Goal: Task Accomplishment & Management: Use online tool/utility

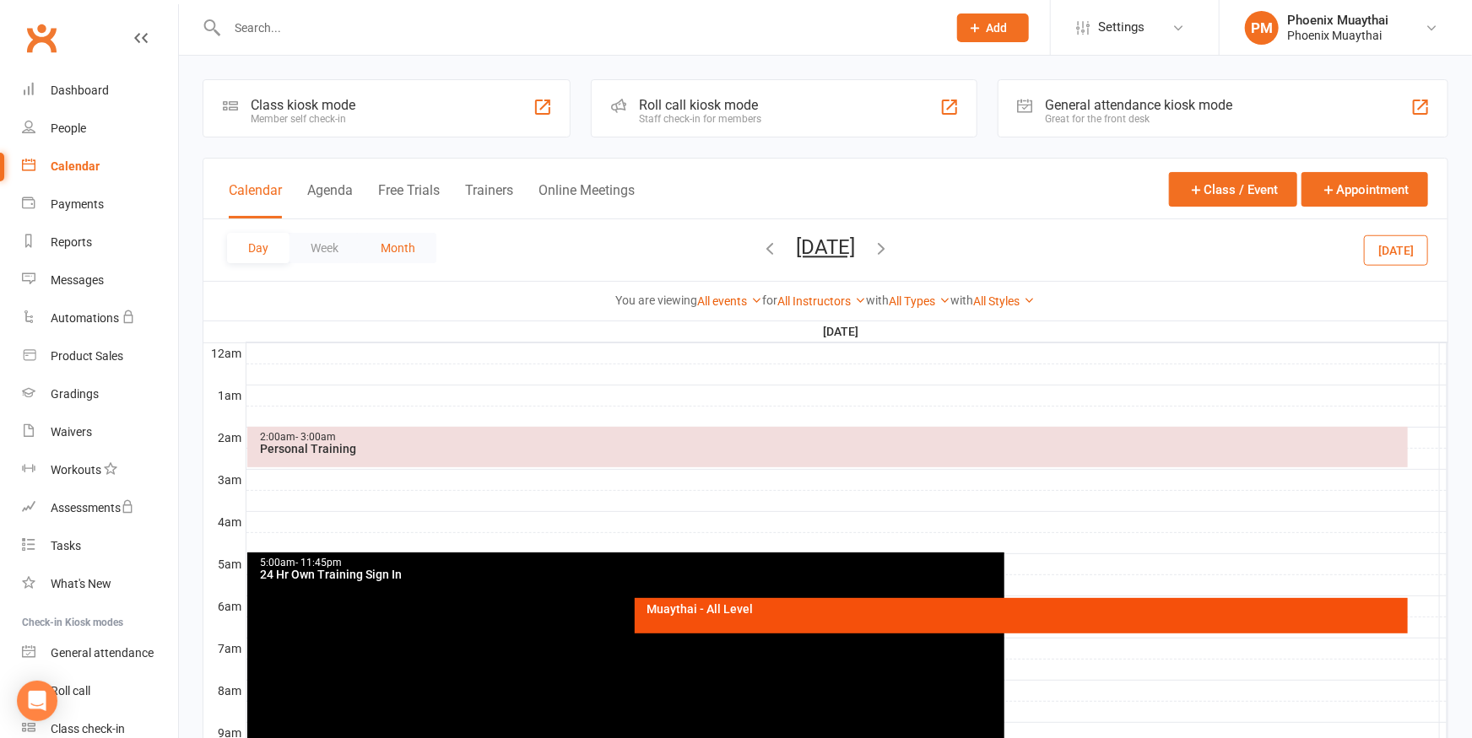
click at [407, 240] on button "Month" at bounding box center [397, 248] width 77 height 30
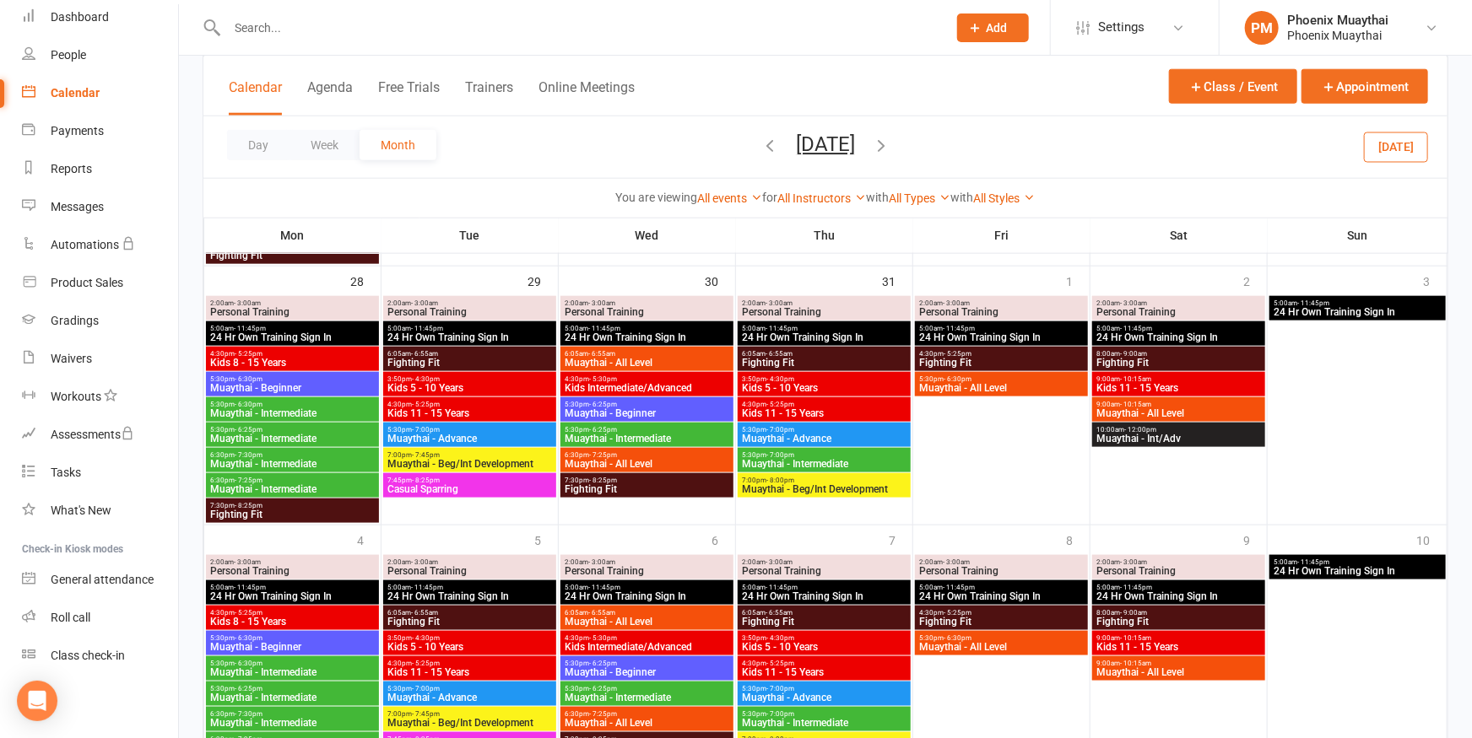
scroll to position [1069, 0]
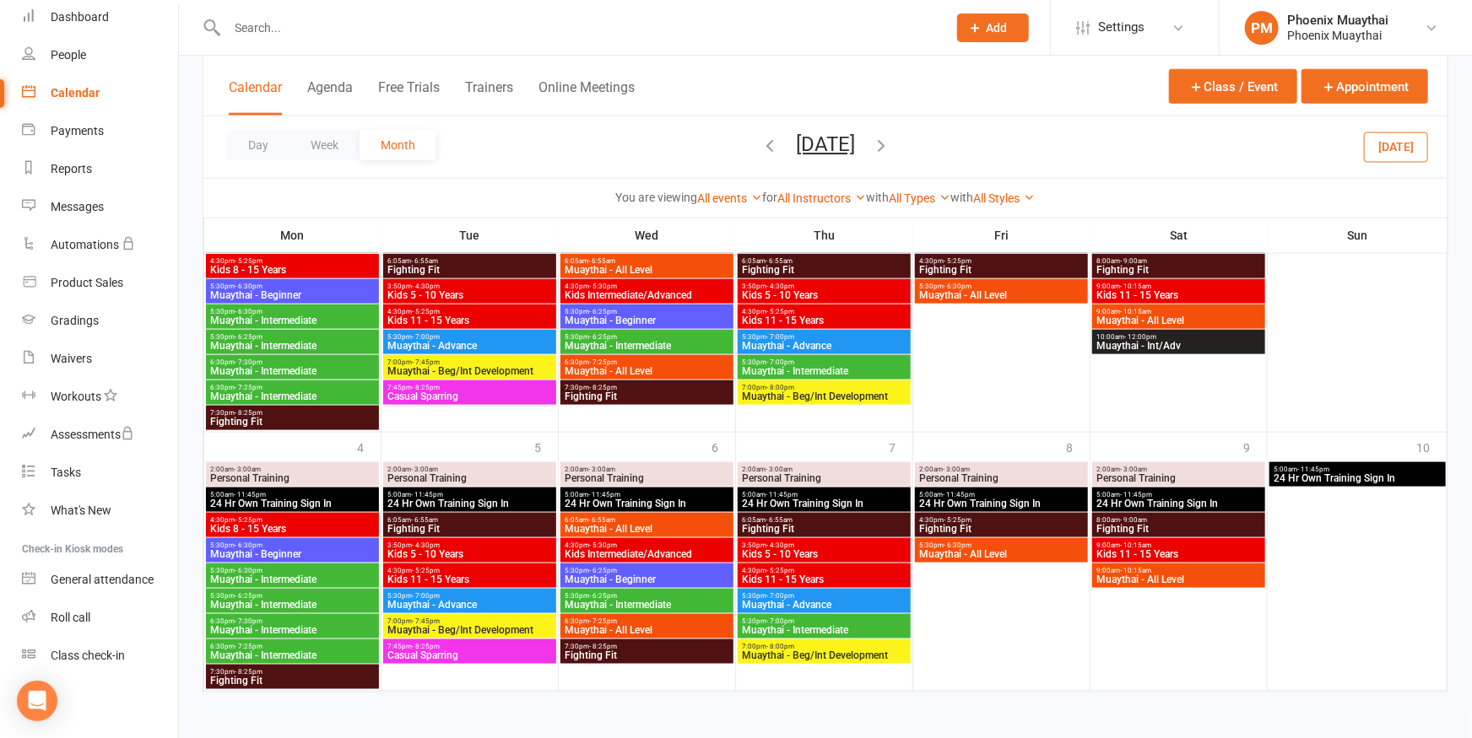
click at [890, 143] on icon "button" at bounding box center [881, 145] width 19 height 19
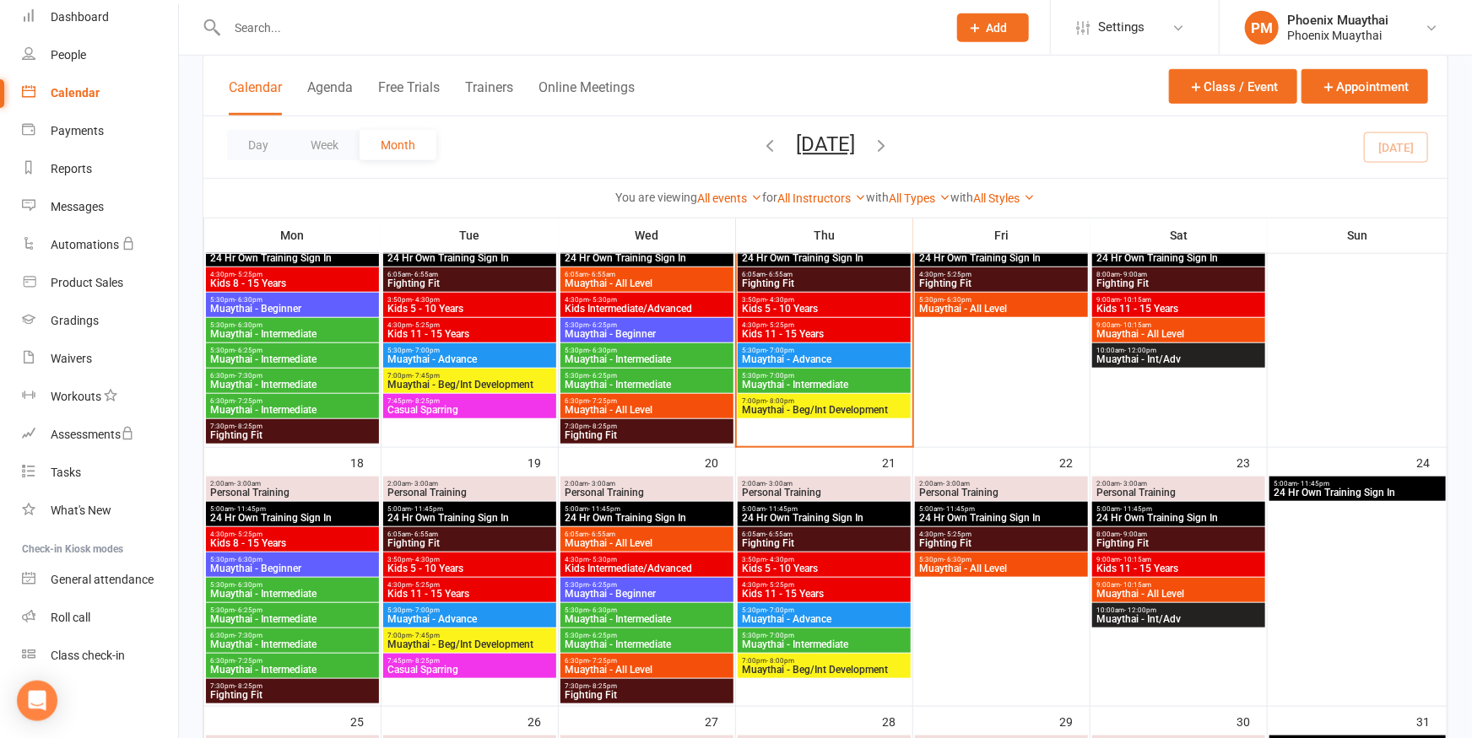
scroll to position [733, 0]
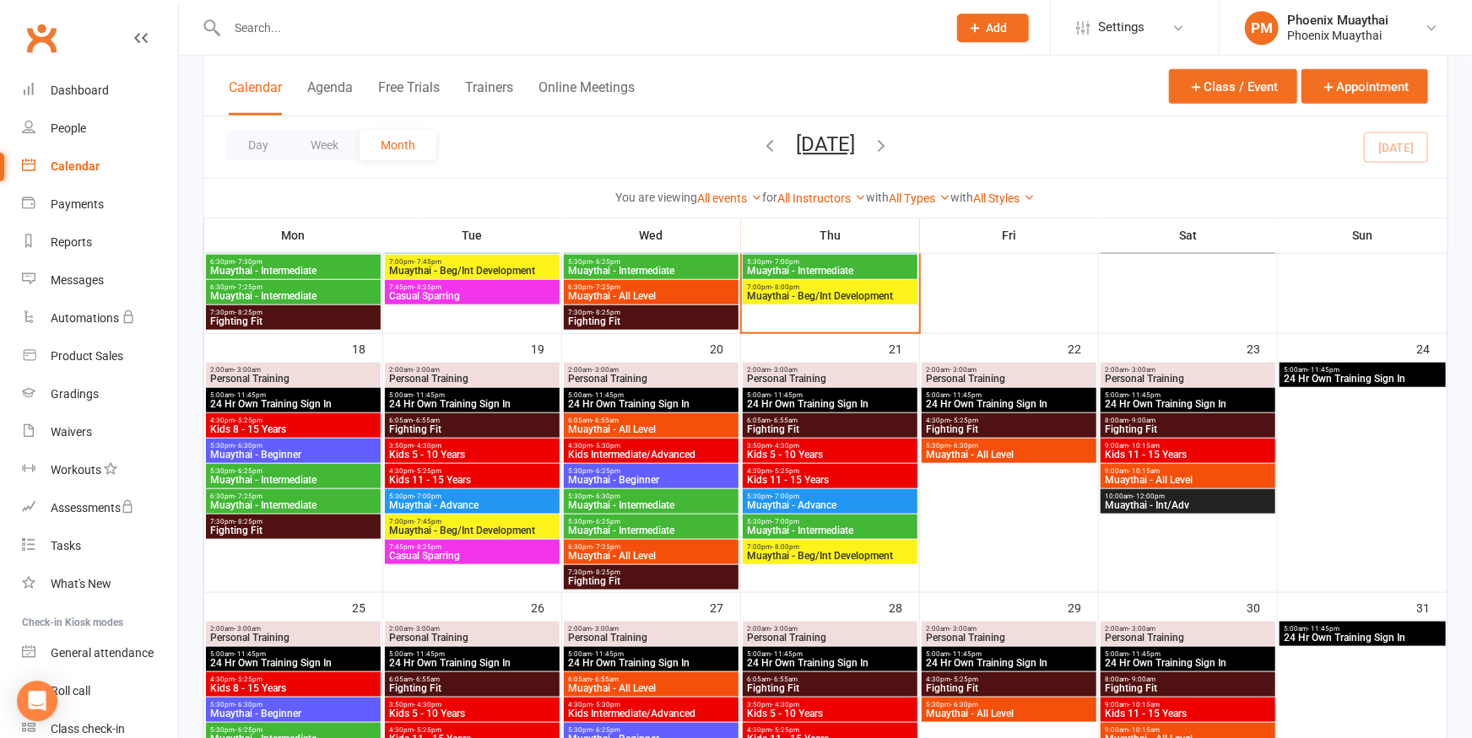
scroll to position [835, 0]
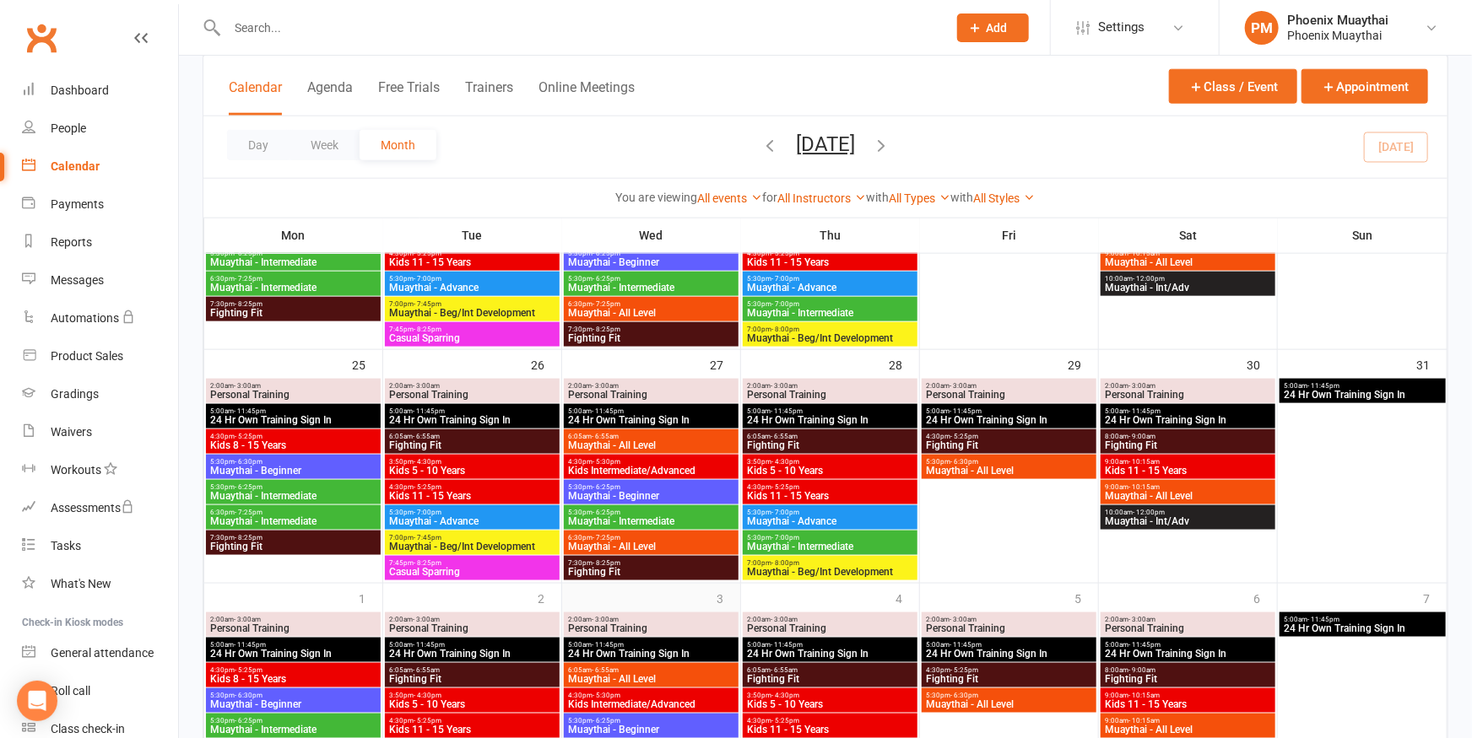
scroll to position [928, 0]
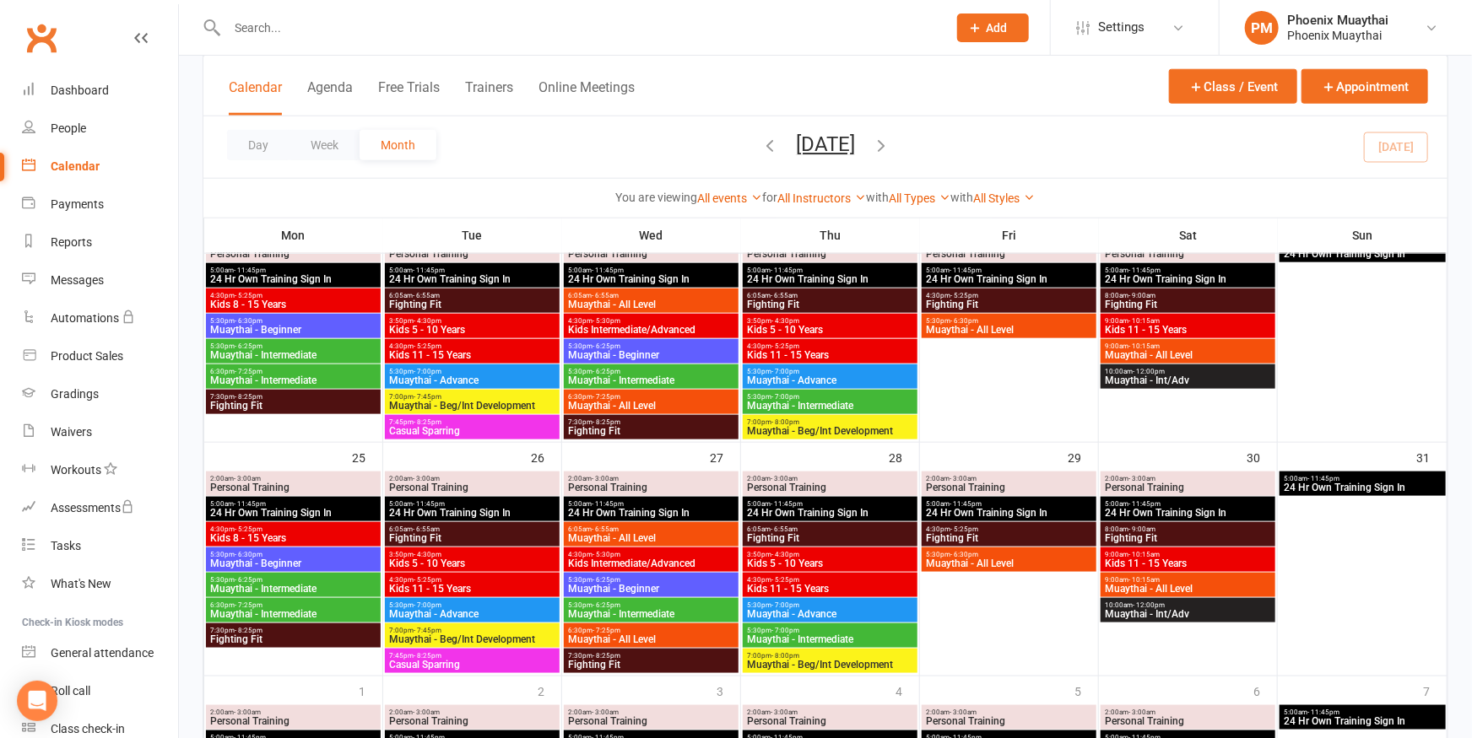
click at [252, 344] on span "- 6:25pm" at bounding box center [249, 347] width 28 height 8
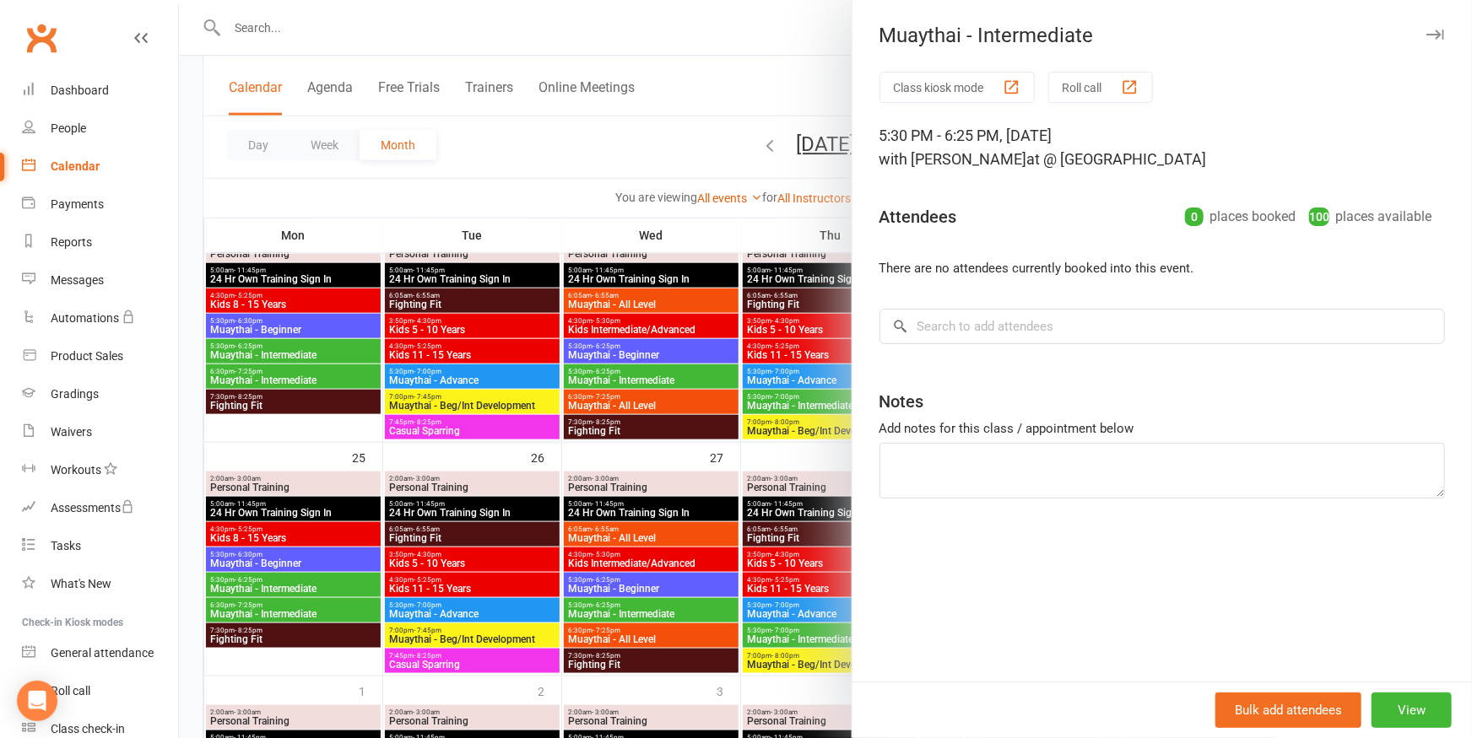
click at [513, 169] on div at bounding box center [825, 369] width 1293 height 738
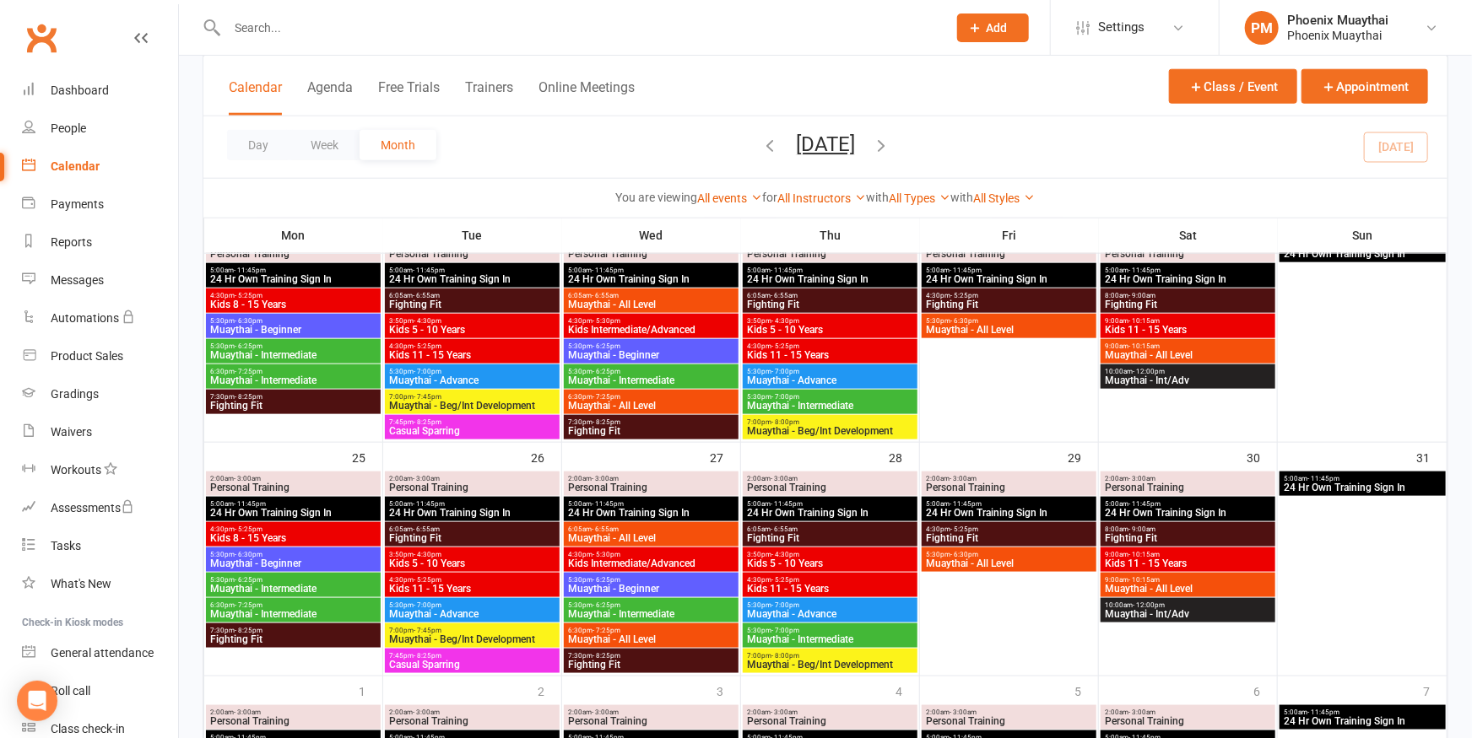
click at [290, 347] on span "5:30pm - 6:25pm" at bounding box center [293, 347] width 168 height 8
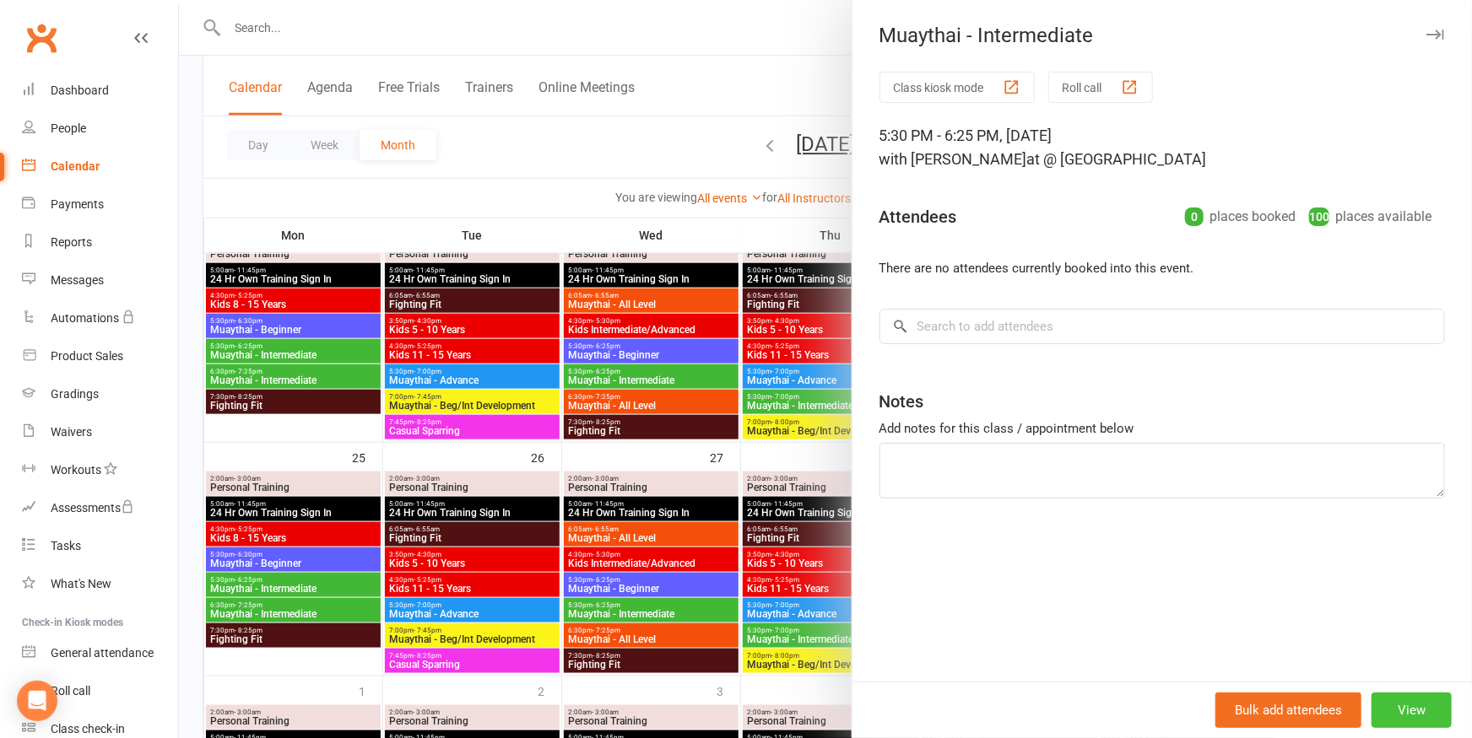
click at [1407, 707] on button "View" at bounding box center [1411, 710] width 80 height 35
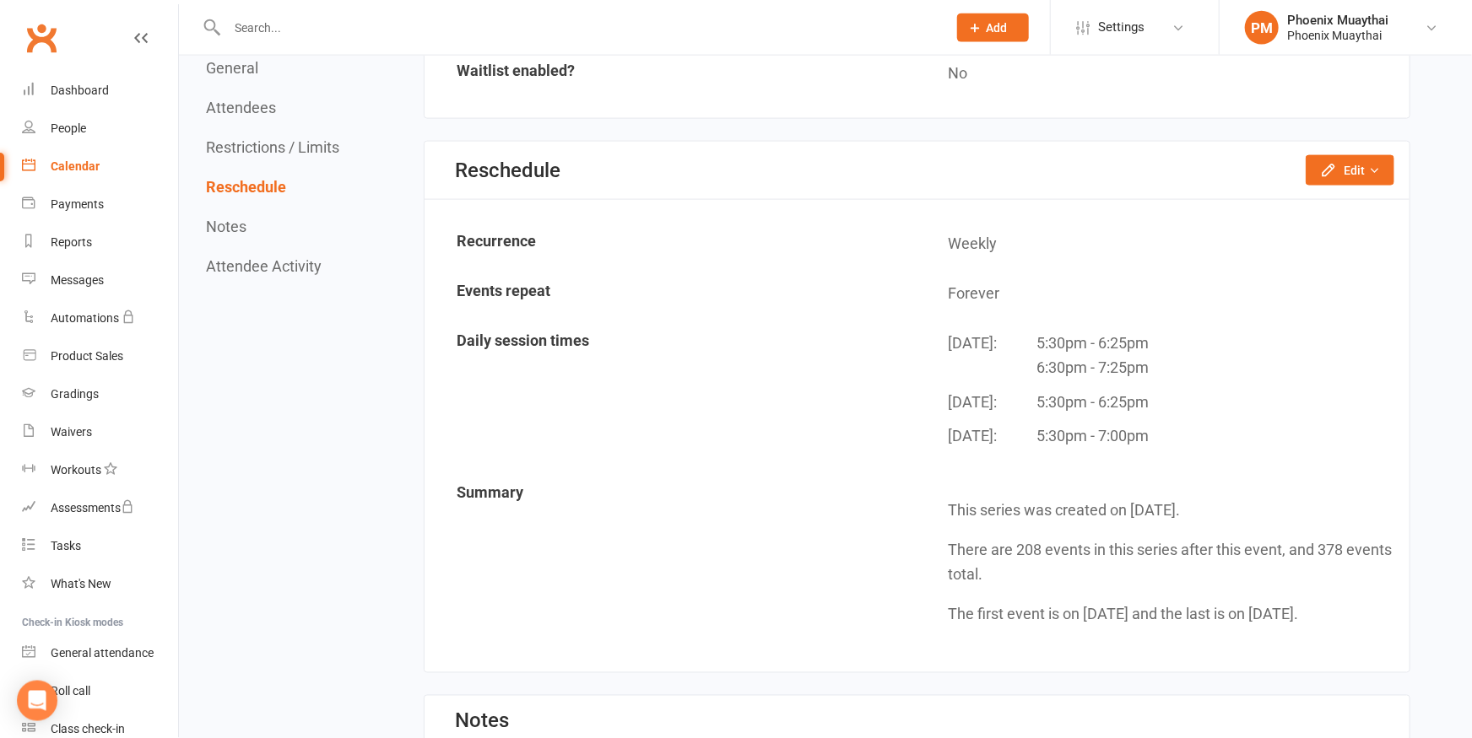
scroll to position [1392, 0]
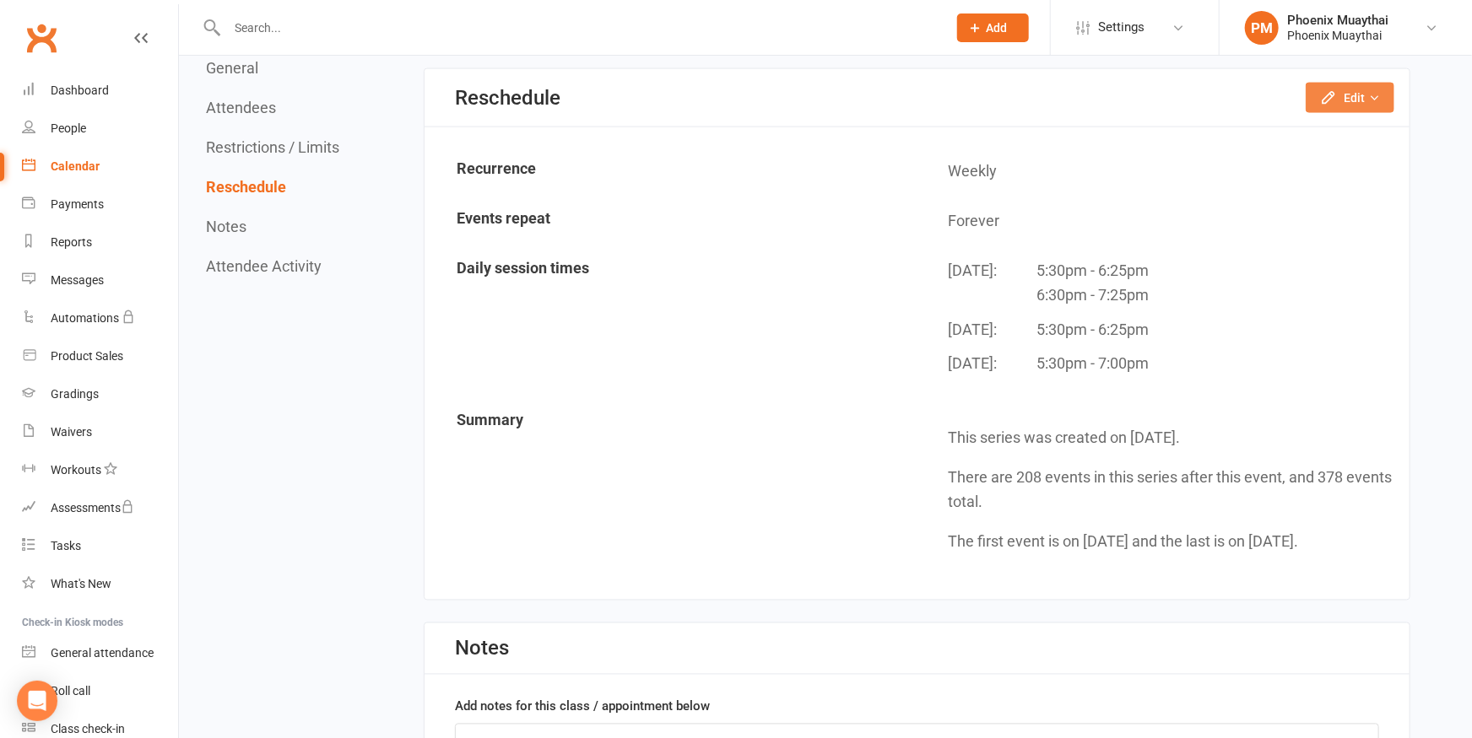
click at [1331, 96] on icon "button" at bounding box center [1328, 97] width 17 height 17
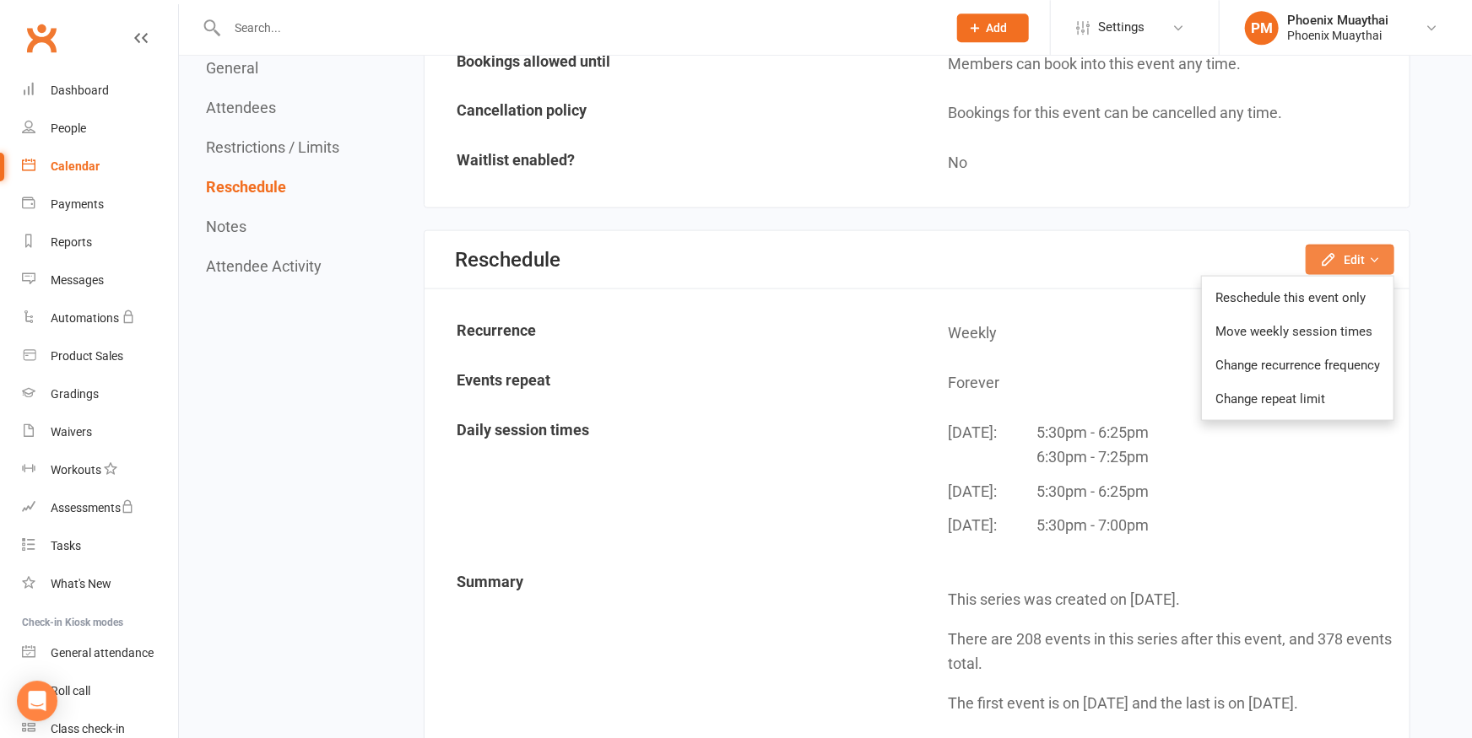
scroll to position [1299, 0]
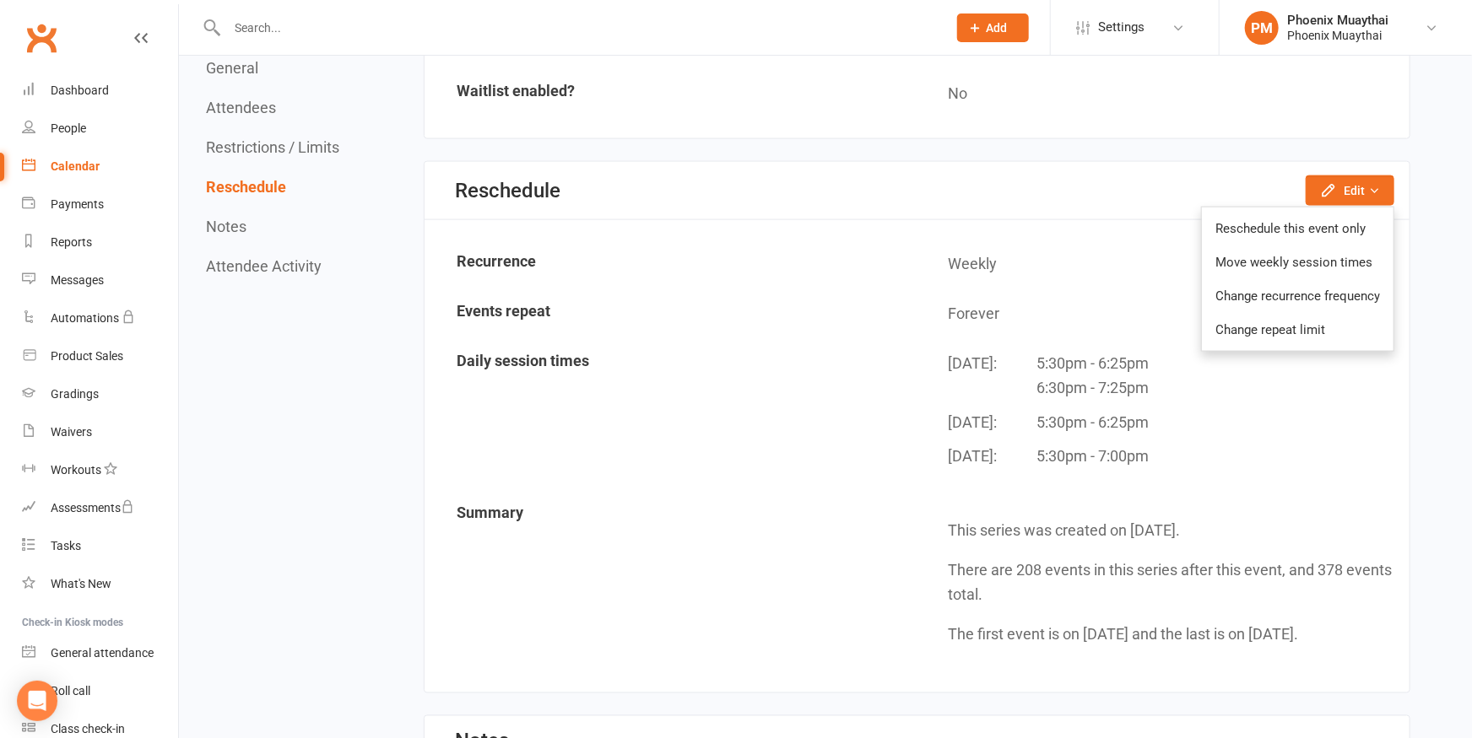
click at [85, 160] on div "Calendar" at bounding box center [75, 166] width 49 height 14
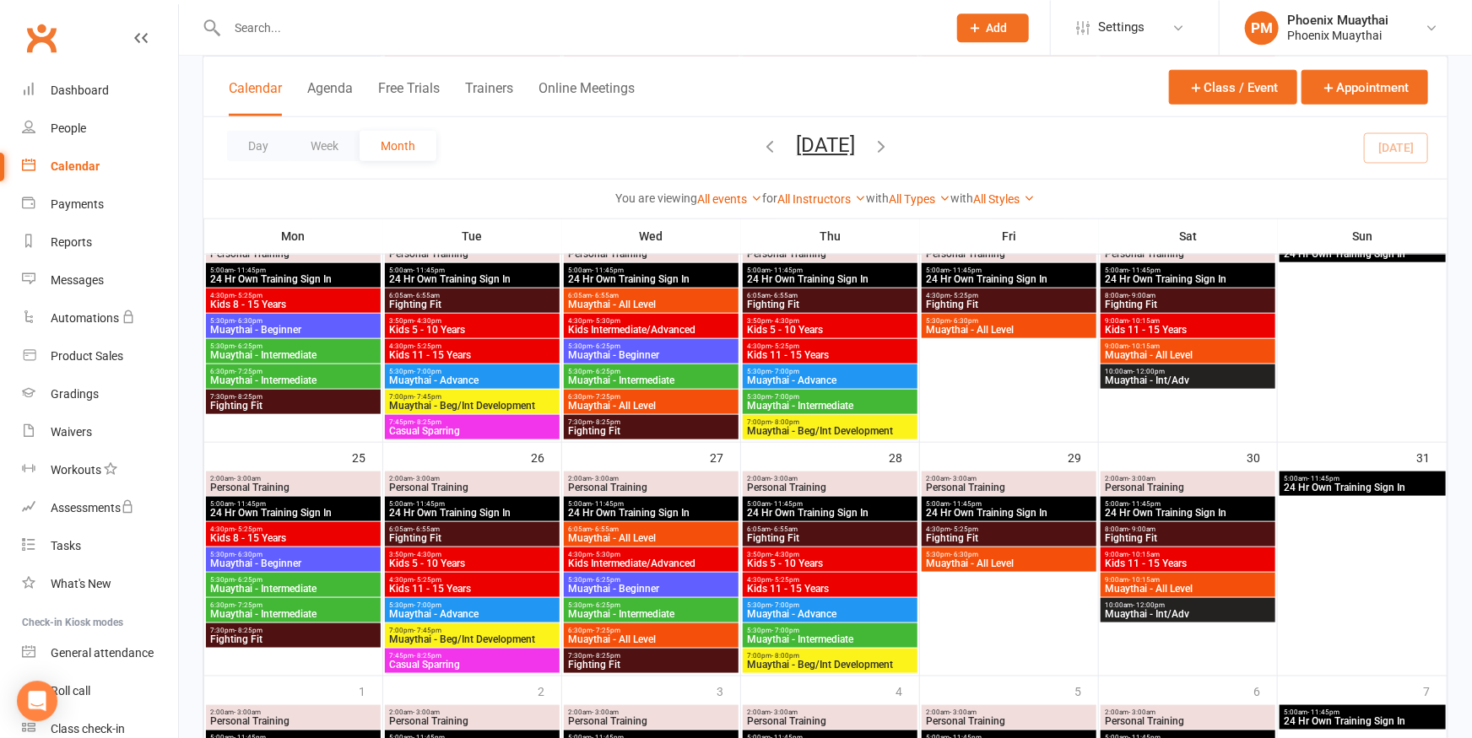
scroll to position [928, 0]
click at [64, 126] on div "People" at bounding box center [68, 129] width 35 height 14
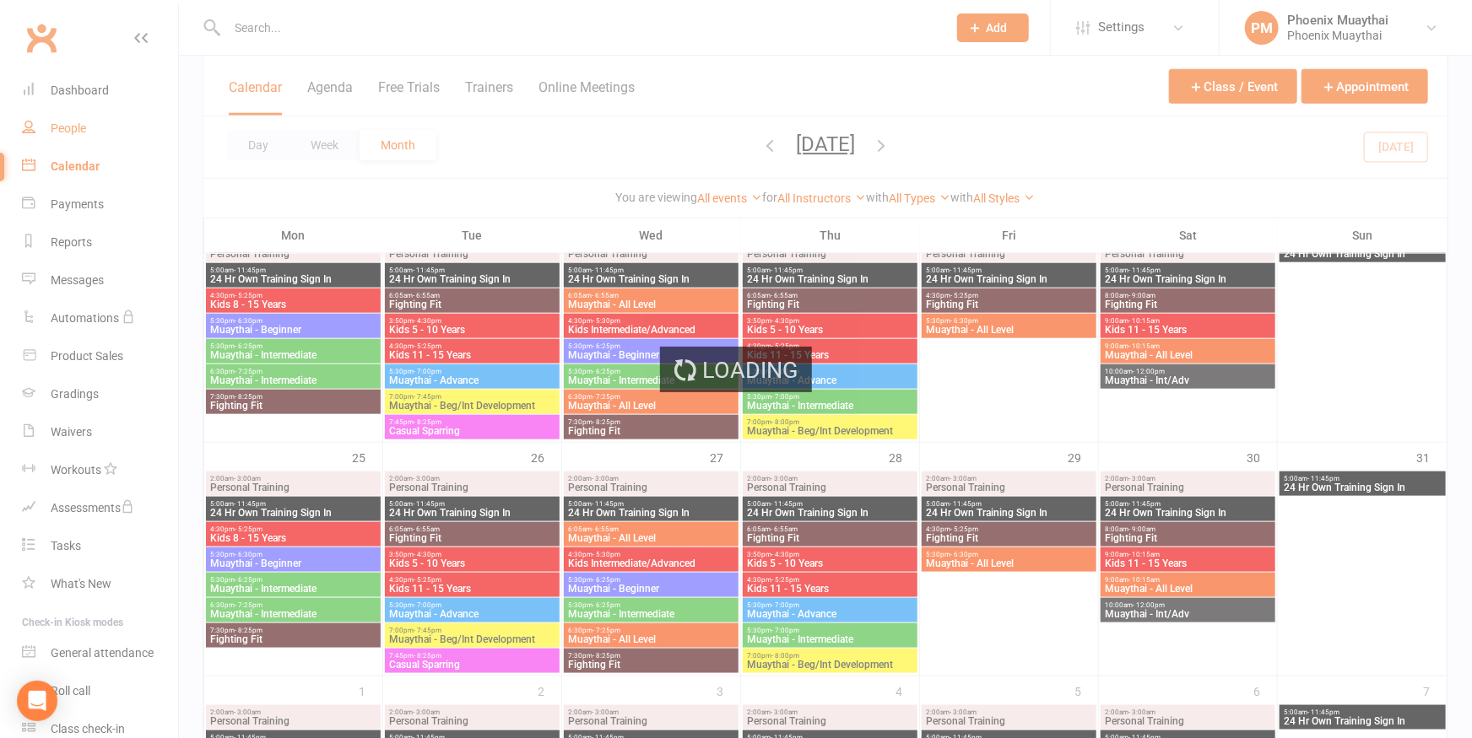
select select "100"
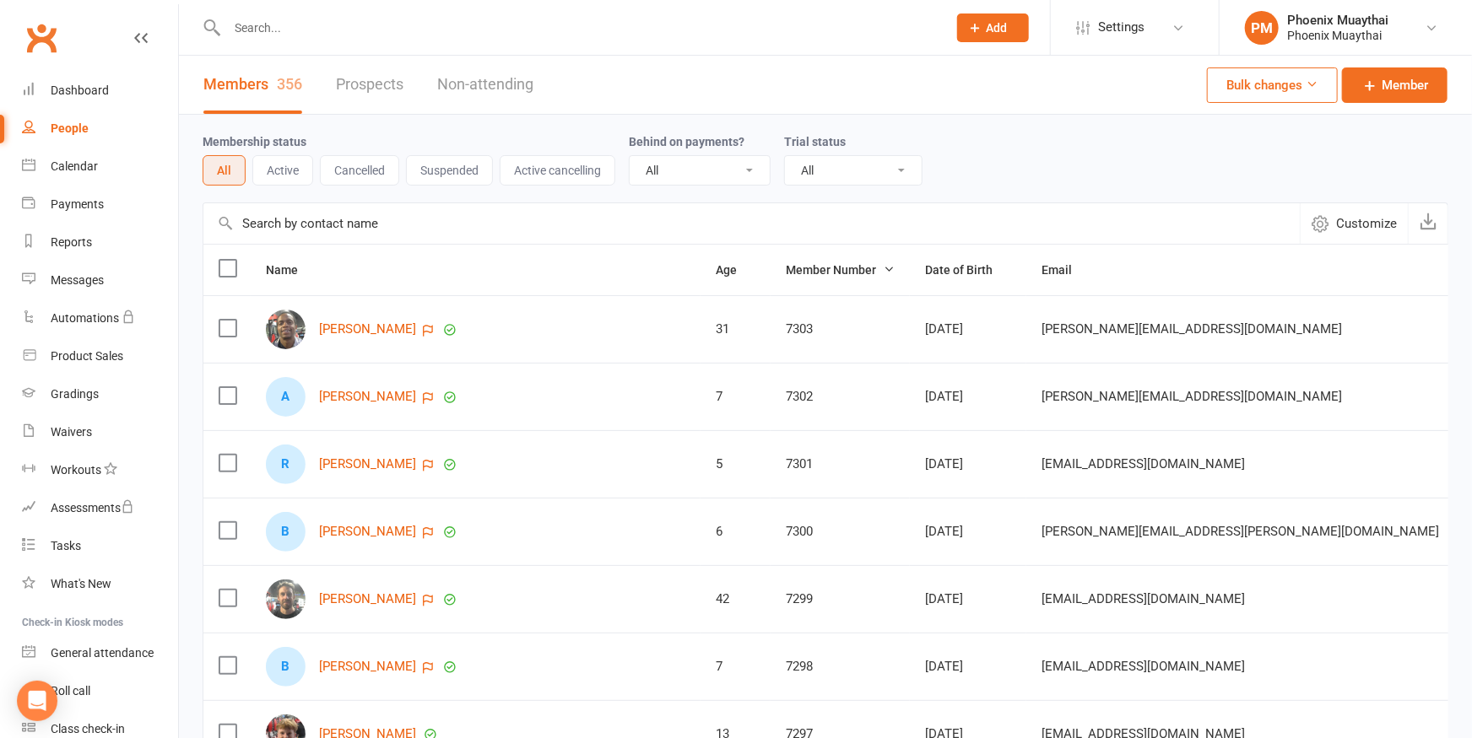
click at [311, 31] on input "text" at bounding box center [578, 28] width 713 height 24
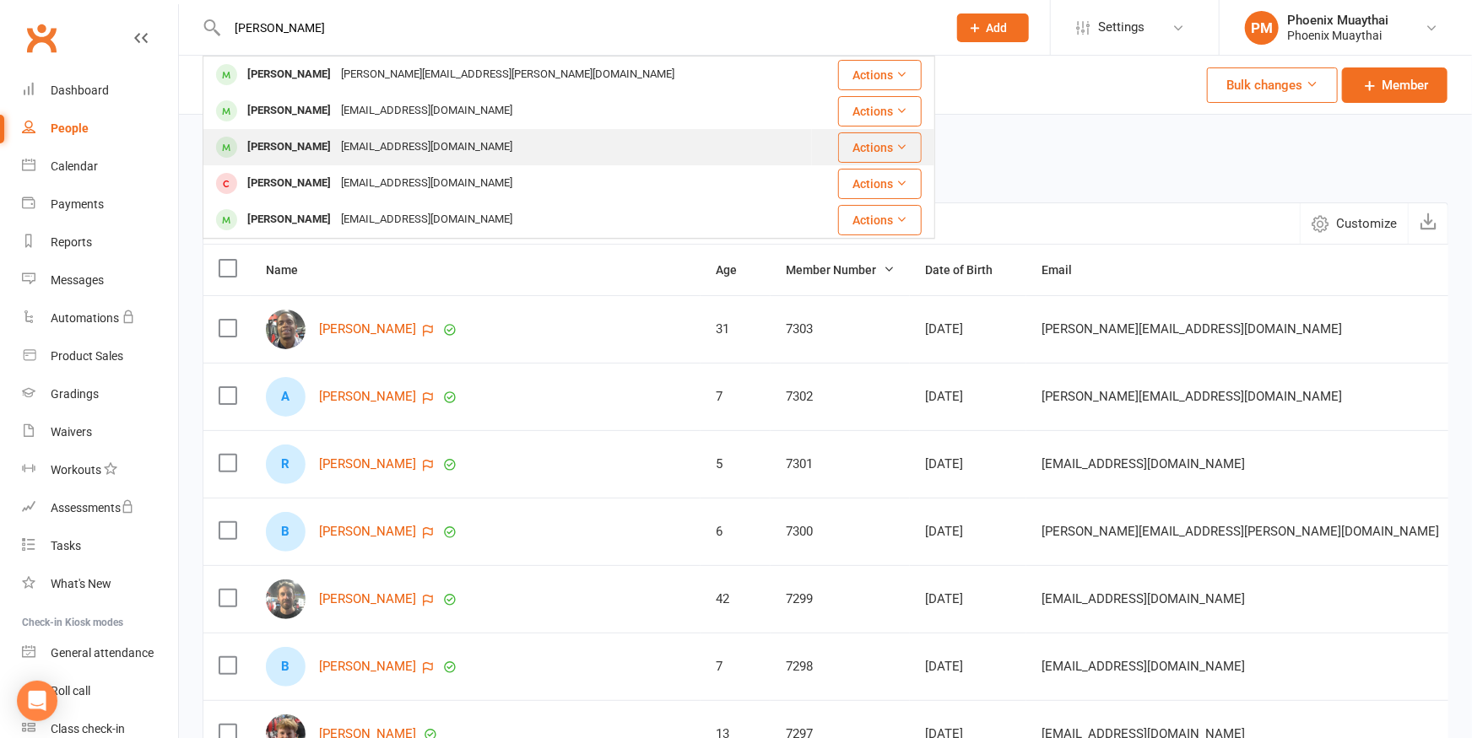
type input "aaron"
click at [245, 138] on div "Aaron Waddell" at bounding box center [289, 147] width 94 height 24
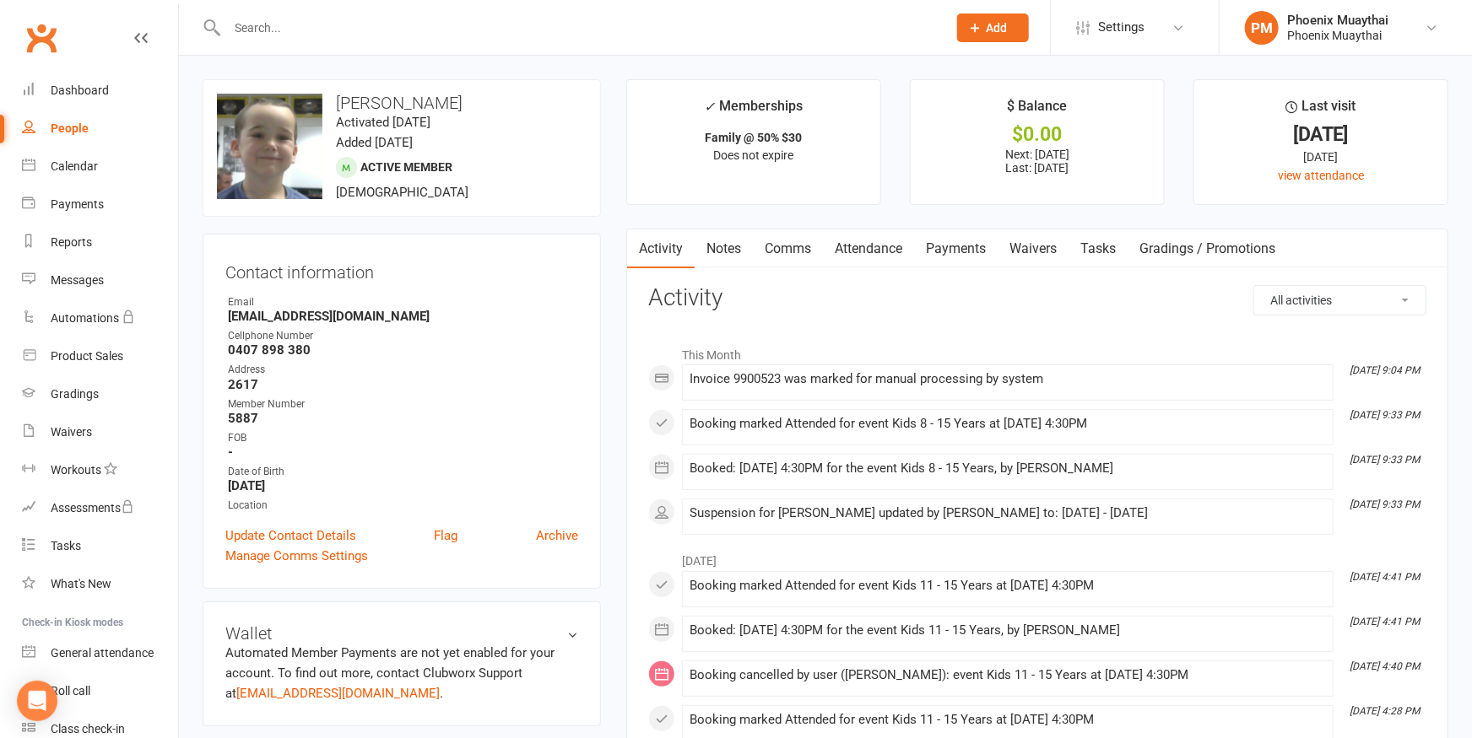
drag, startPoint x: 980, startPoint y: 246, endPoint x: 970, endPoint y: 246, distance: 9.3
click at [979, 246] on link "Payments" at bounding box center [956, 249] width 84 height 39
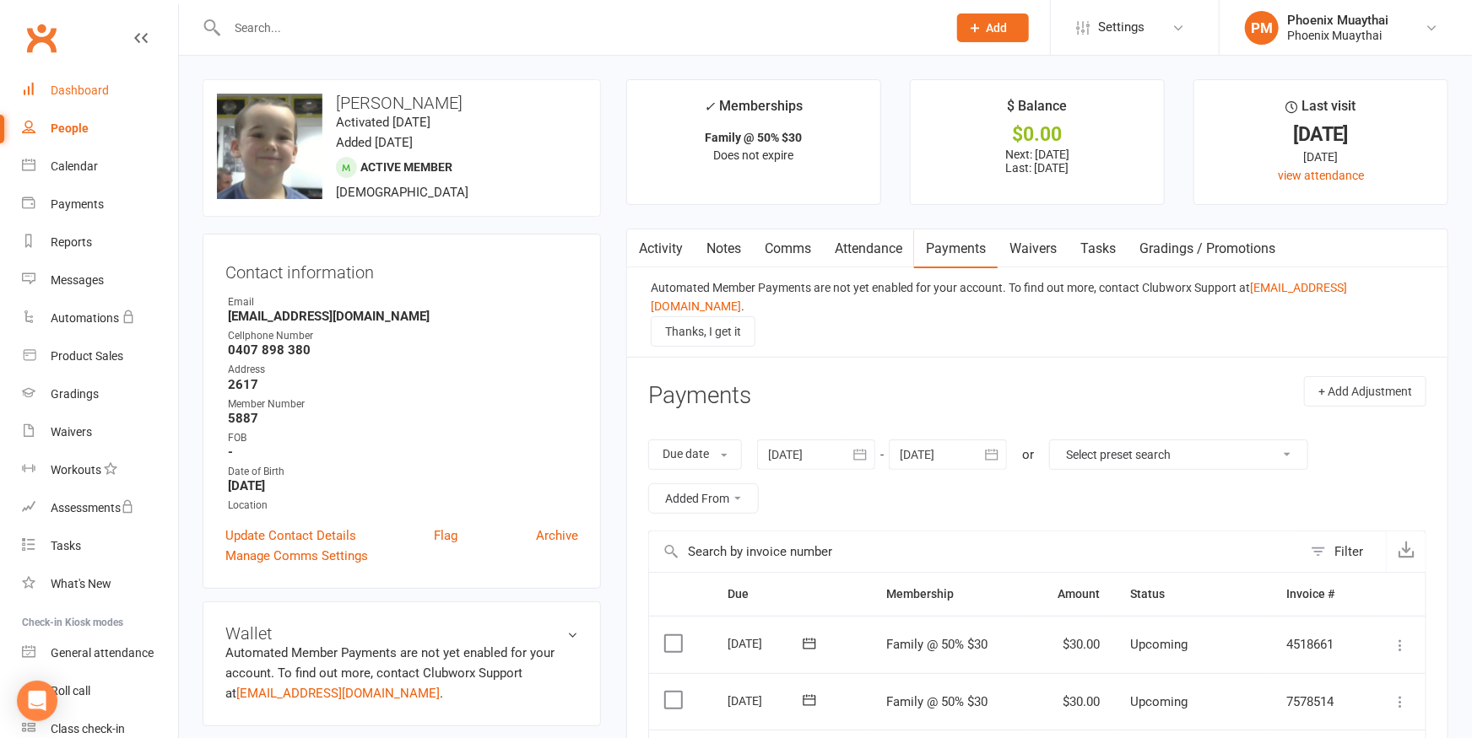
click at [78, 88] on div "Dashboard" at bounding box center [80, 91] width 58 height 14
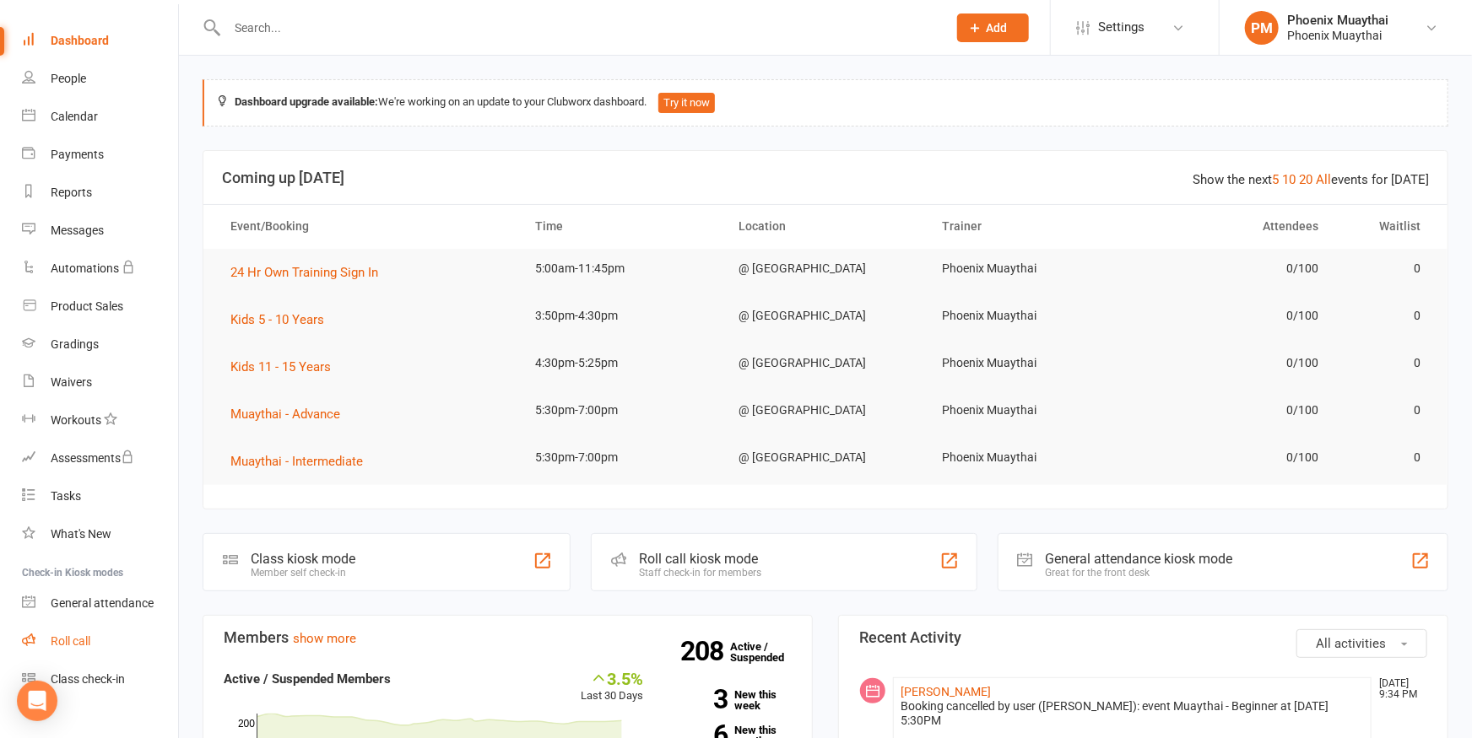
scroll to position [73, 0]
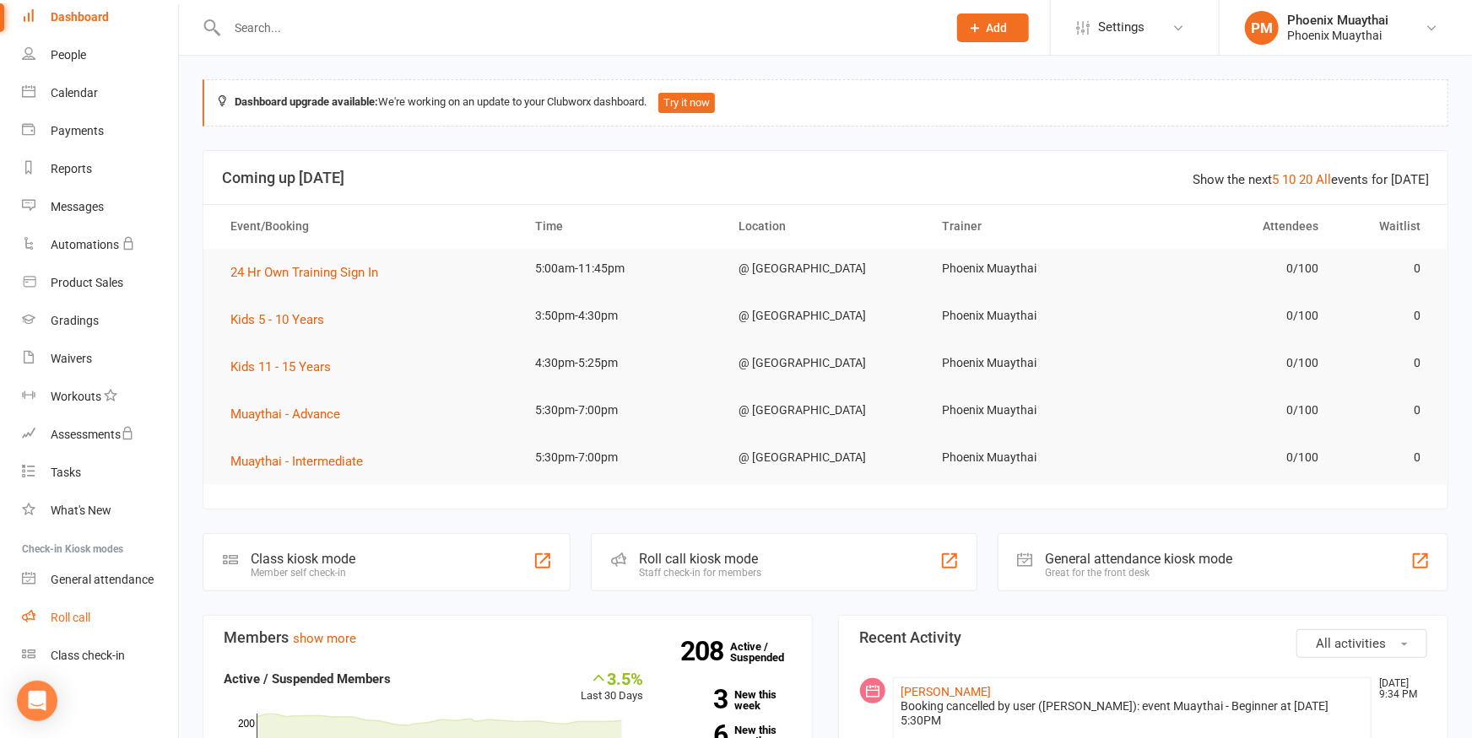
click at [82, 613] on div "Roll call" at bounding box center [71, 618] width 40 height 14
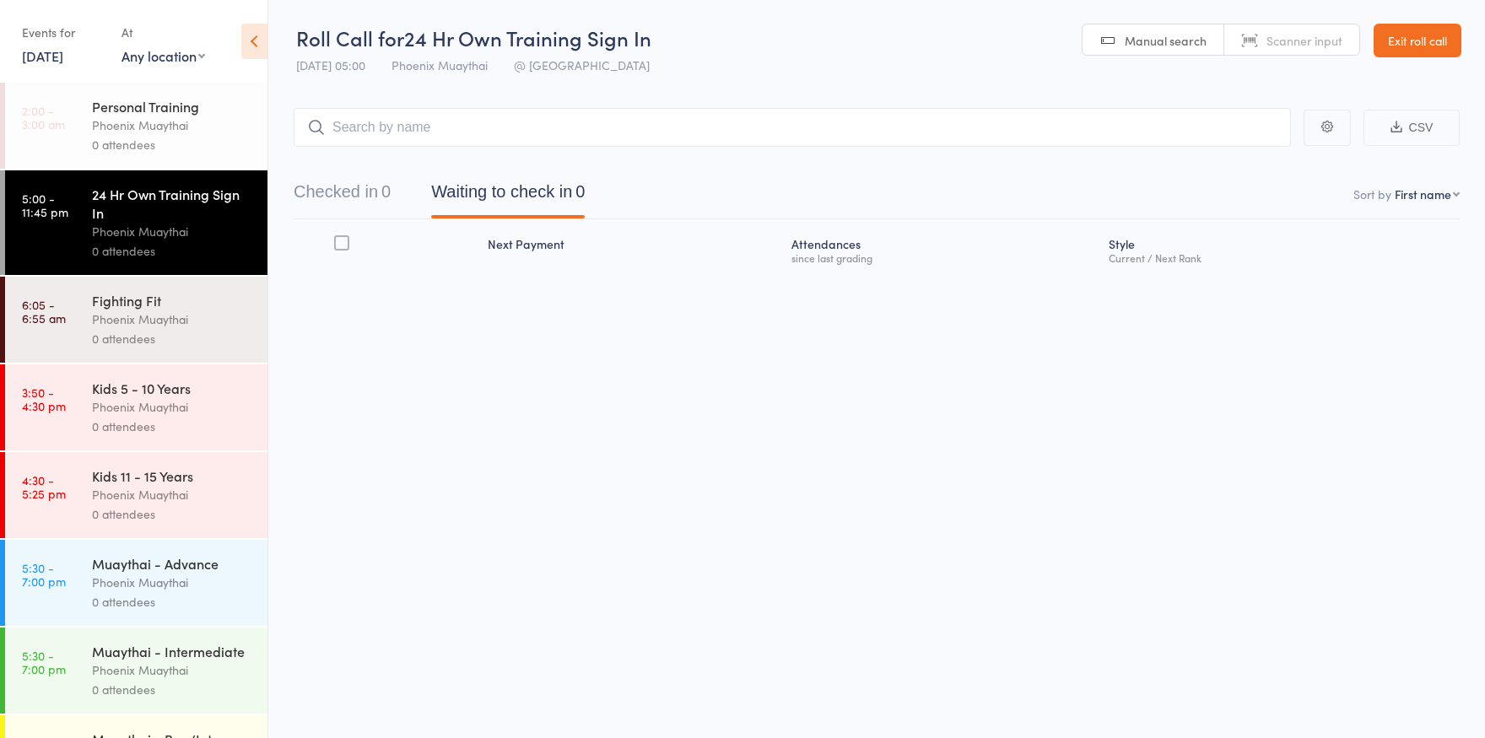
click at [181, 329] on div "Phoenix Muaythai" at bounding box center [172, 319] width 161 height 19
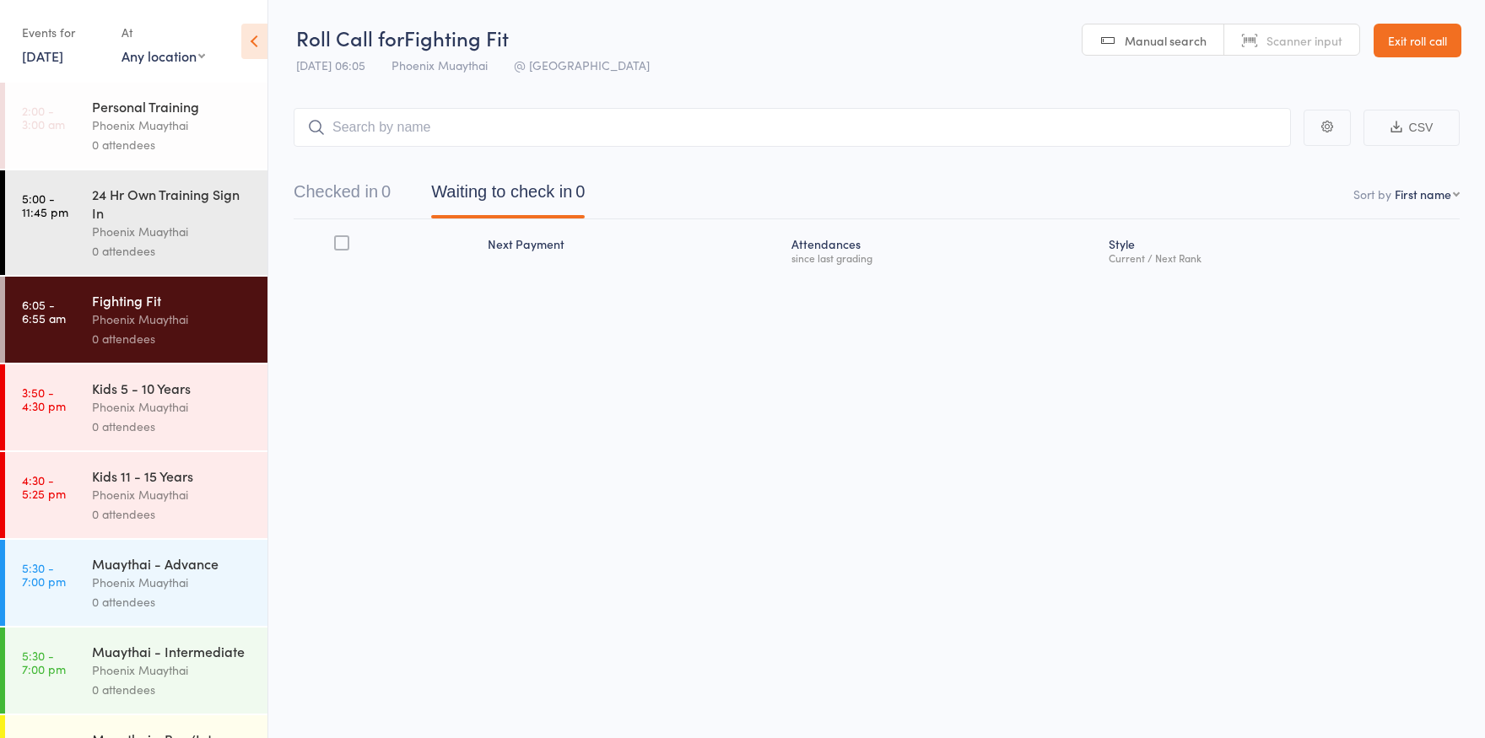
click at [143, 421] on div "0 attendees" at bounding box center [172, 426] width 161 height 19
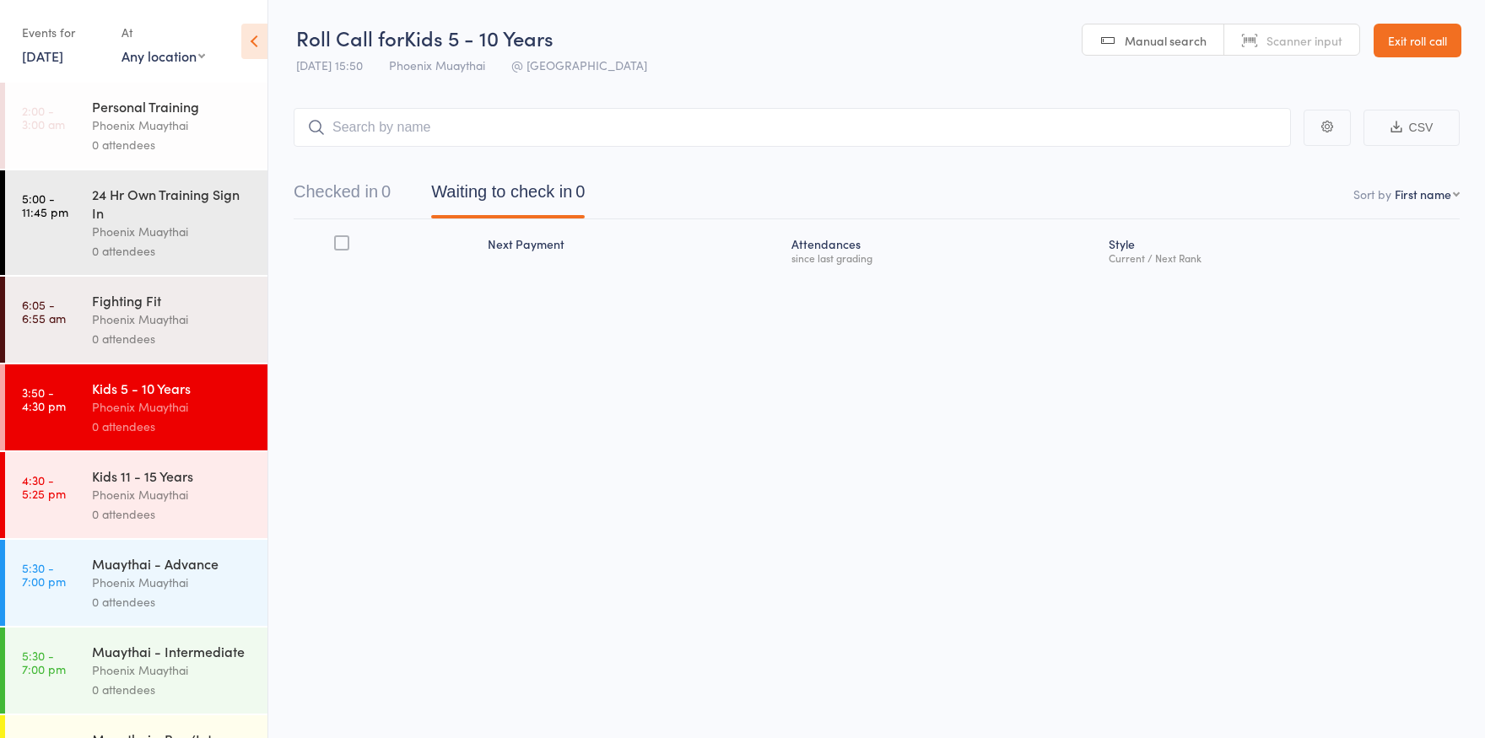
click at [169, 116] on div "Personal Training" at bounding box center [172, 106] width 161 height 19
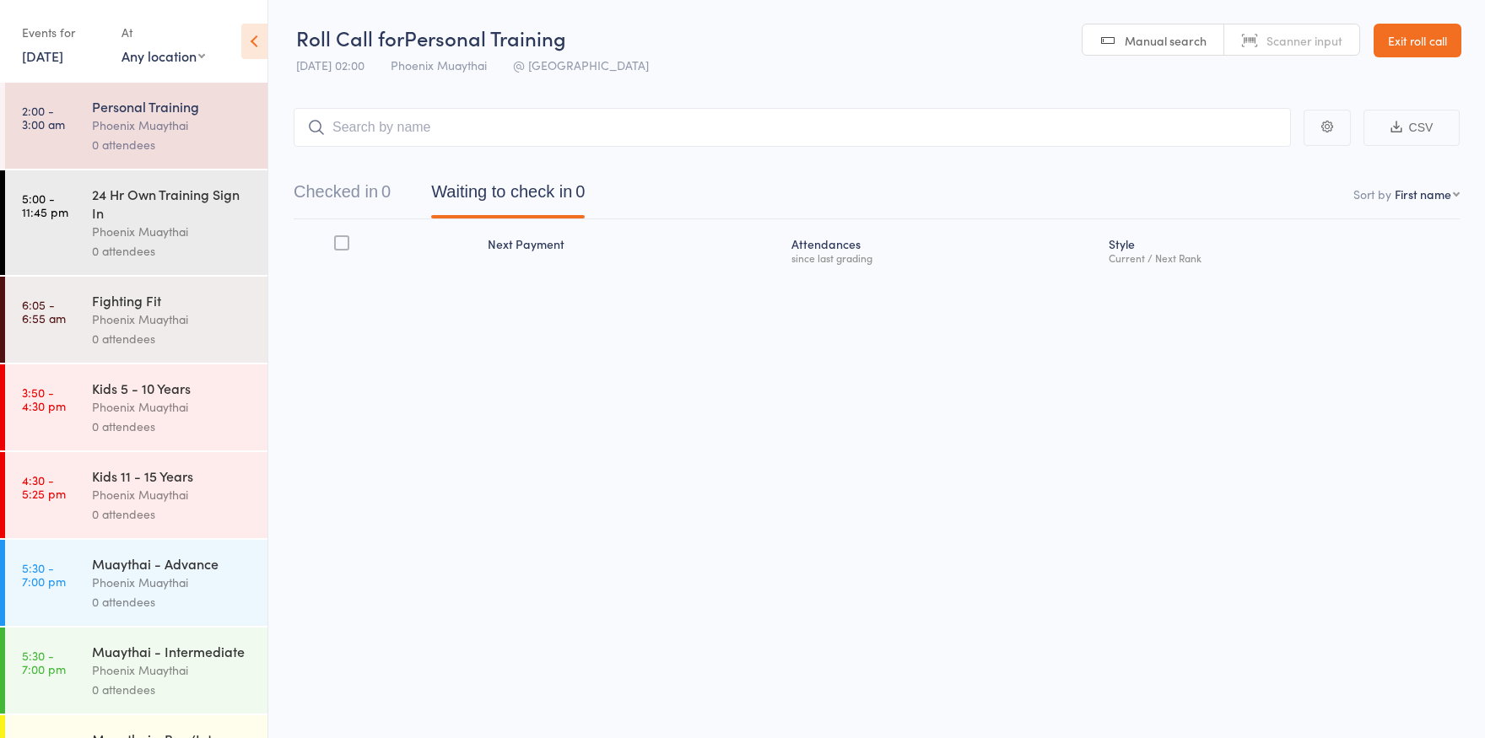
click at [115, 220] on div "24 Hr Own Training Sign In" at bounding box center [172, 203] width 161 height 37
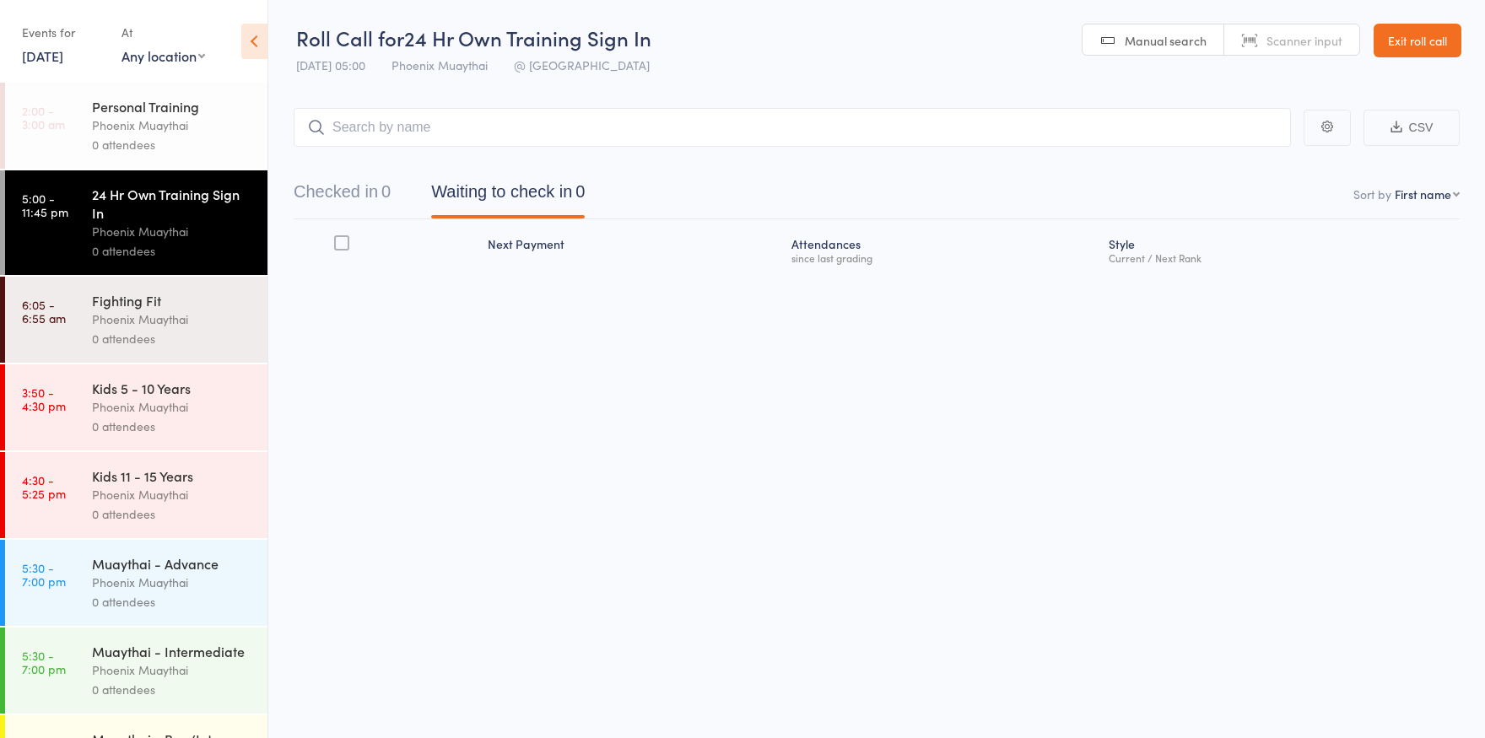
click at [116, 319] on div "Phoenix Muaythai" at bounding box center [172, 319] width 161 height 19
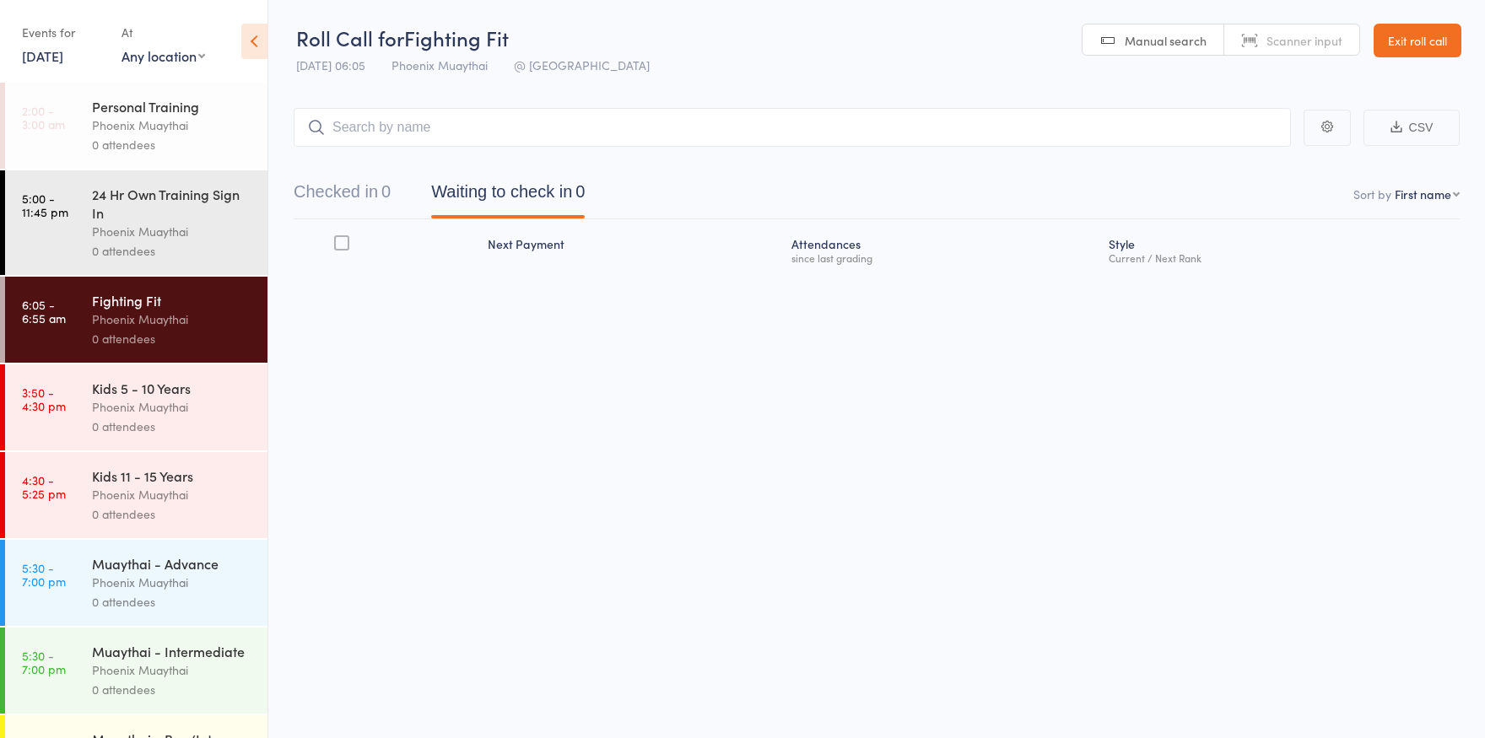
drag, startPoint x: 1411, startPoint y: 30, endPoint x: 1328, endPoint y: 57, distance: 87.0
click at [1411, 31] on link "Exit roll call" at bounding box center [1418, 41] width 88 height 34
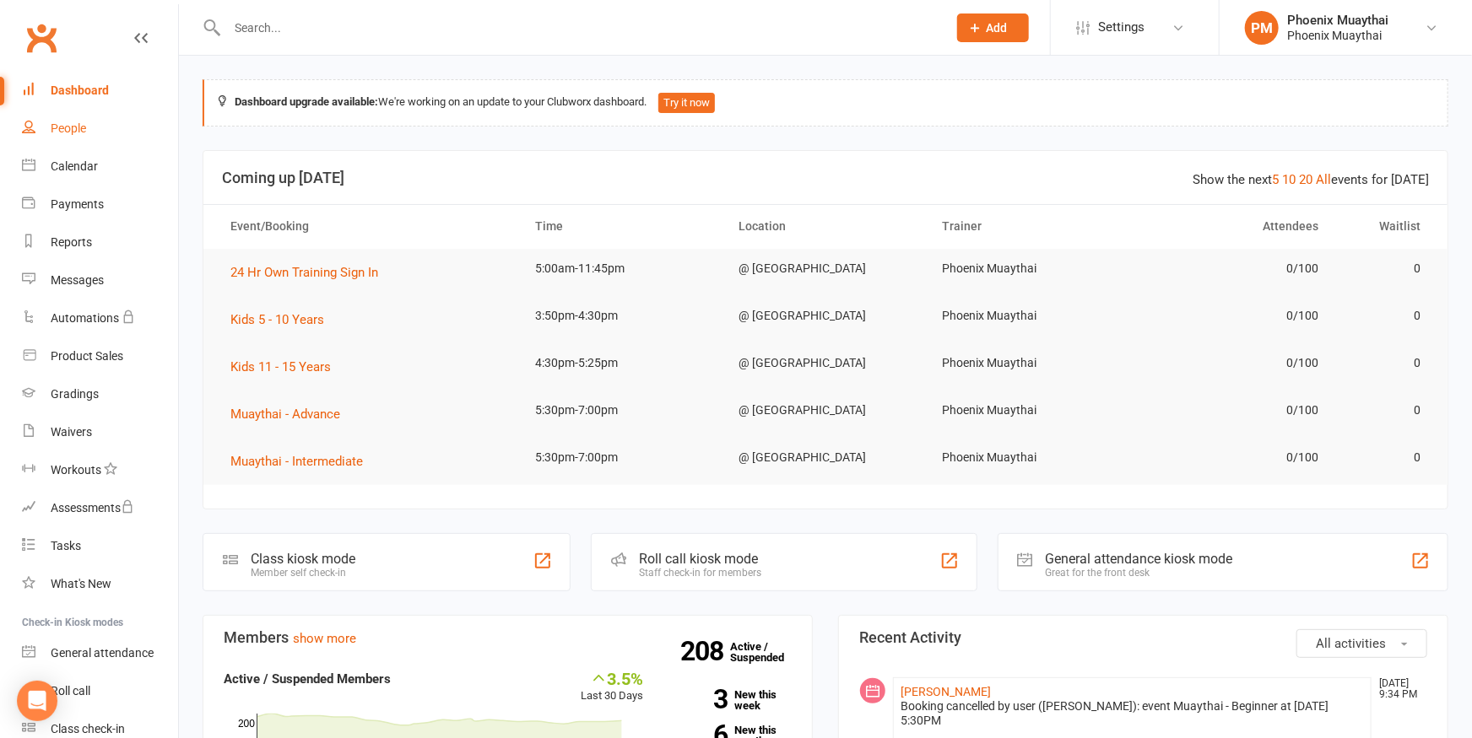
click at [74, 128] on div "People" at bounding box center [68, 129] width 35 height 14
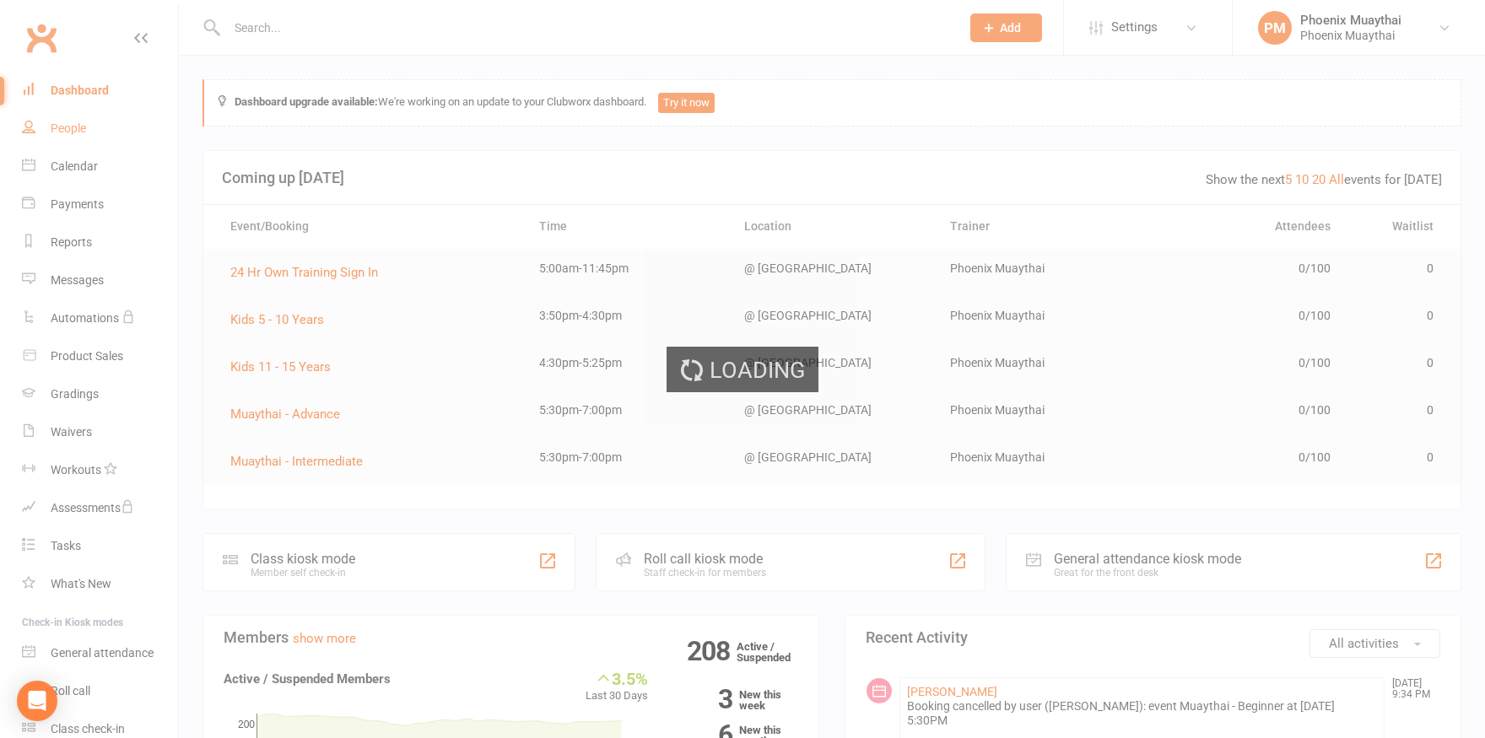
select select "100"
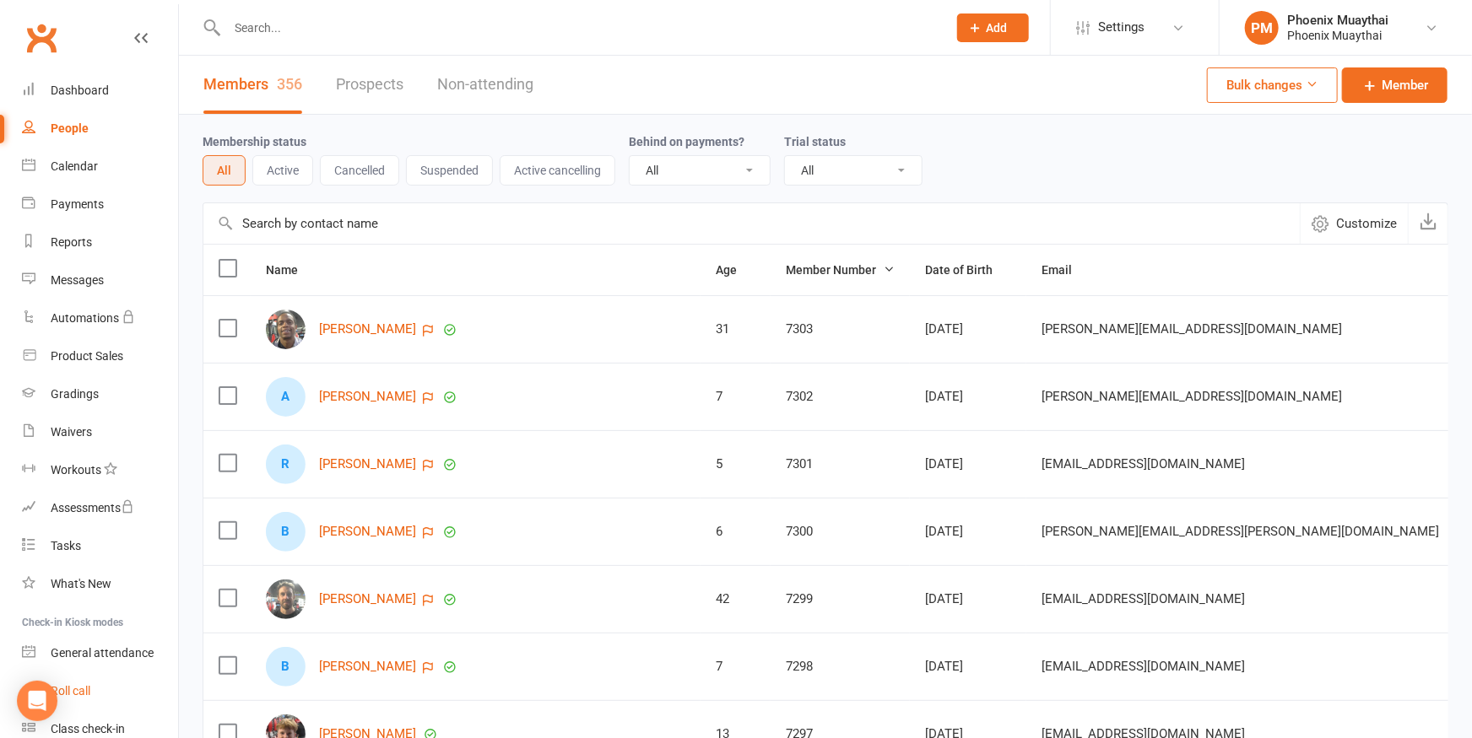
click at [71, 690] on div "Roll call" at bounding box center [71, 691] width 40 height 14
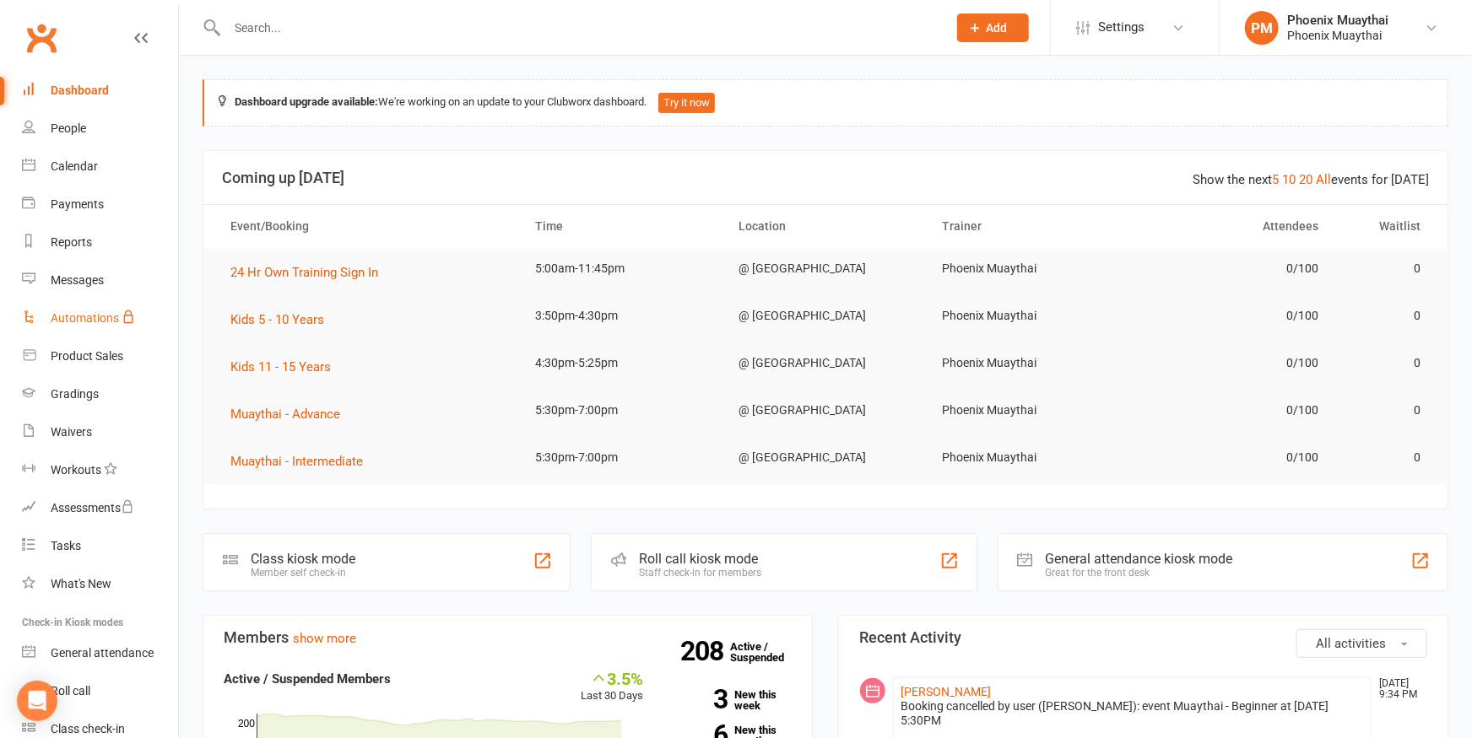
scroll to position [73, 0]
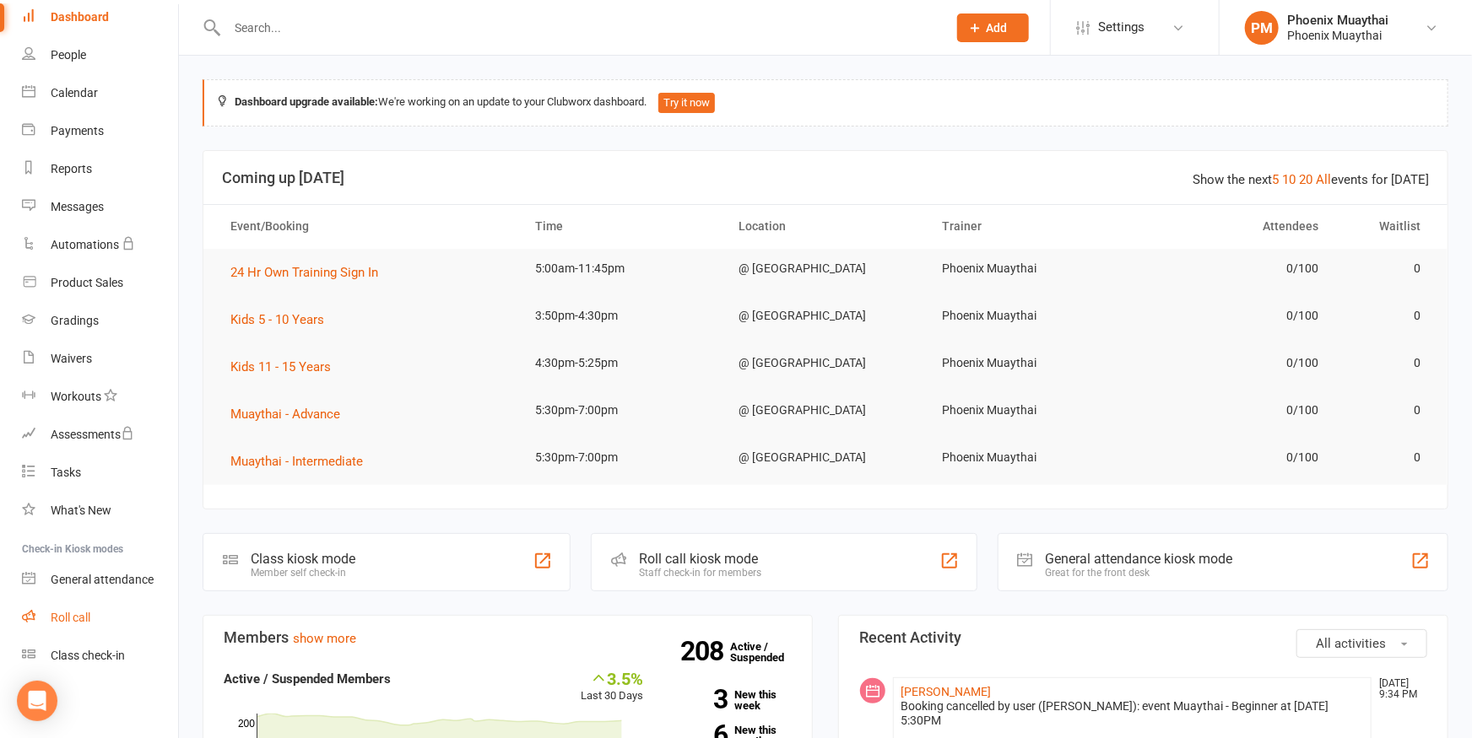
click at [91, 610] on link "Roll call" at bounding box center [100, 618] width 156 height 38
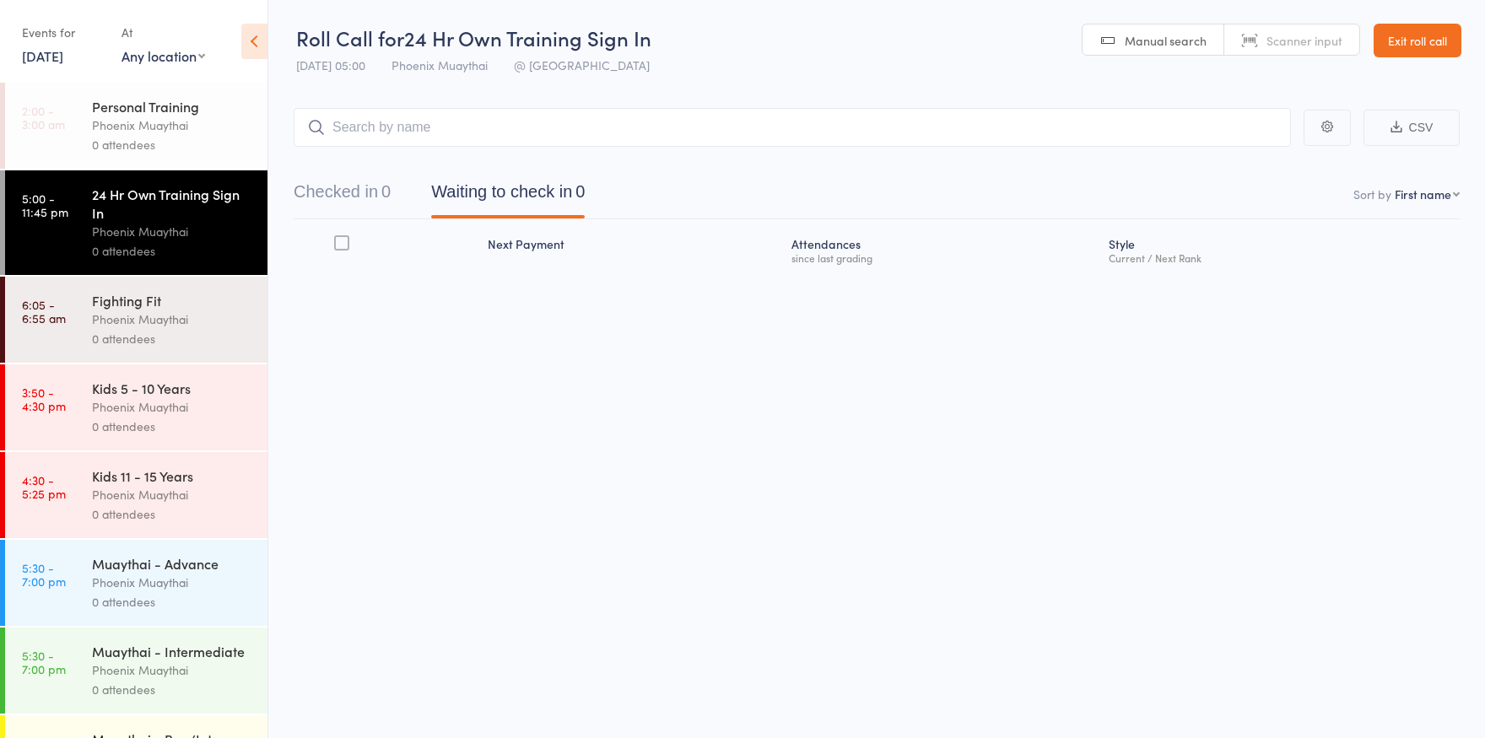
click at [176, 321] on div "Phoenix Muaythai" at bounding box center [172, 319] width 161 height 19
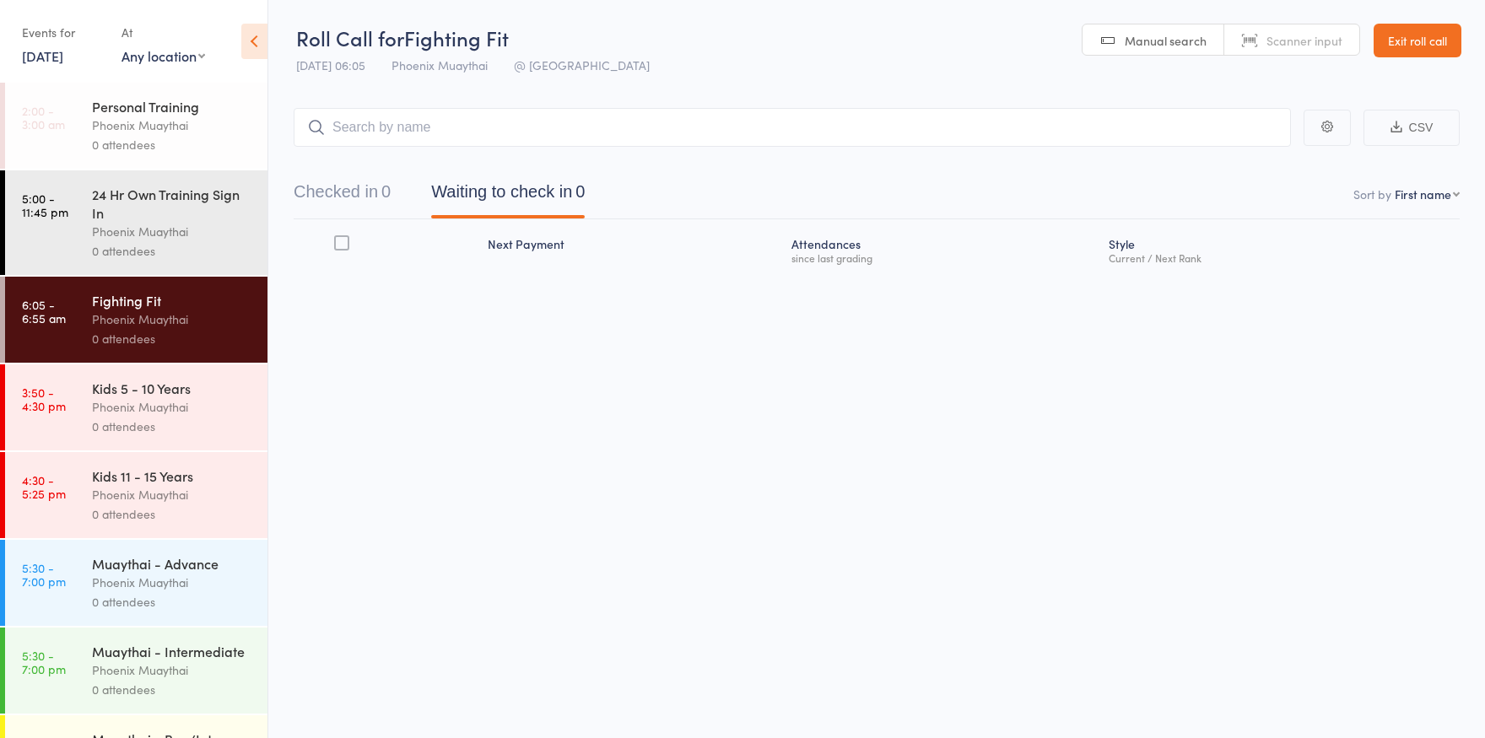
click at [63, 56] on link "14 Aug, 2025" at bounding box center [42, 55] width 41 height 19
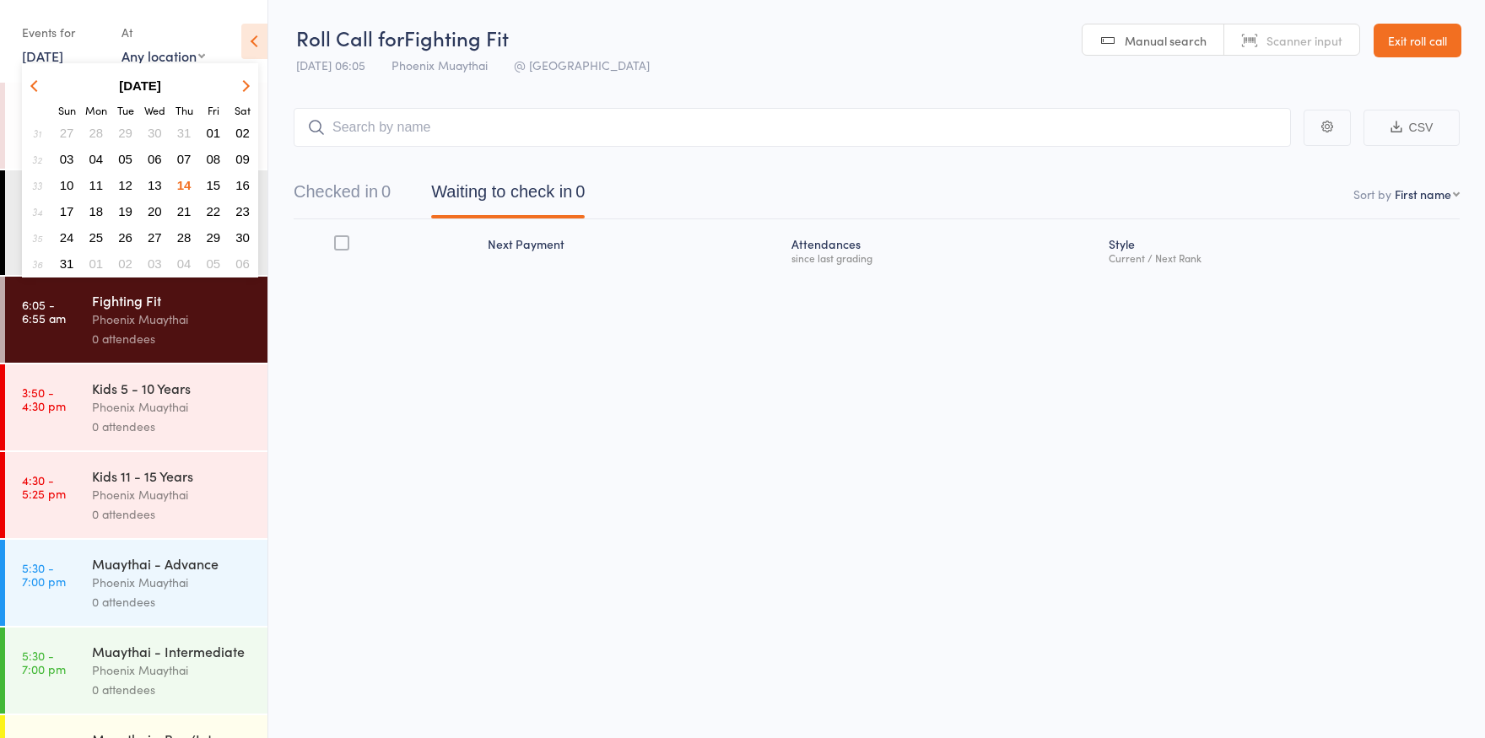
click at [158, 181] on span "13" at bounding box center [155, 185] width 14 height 14
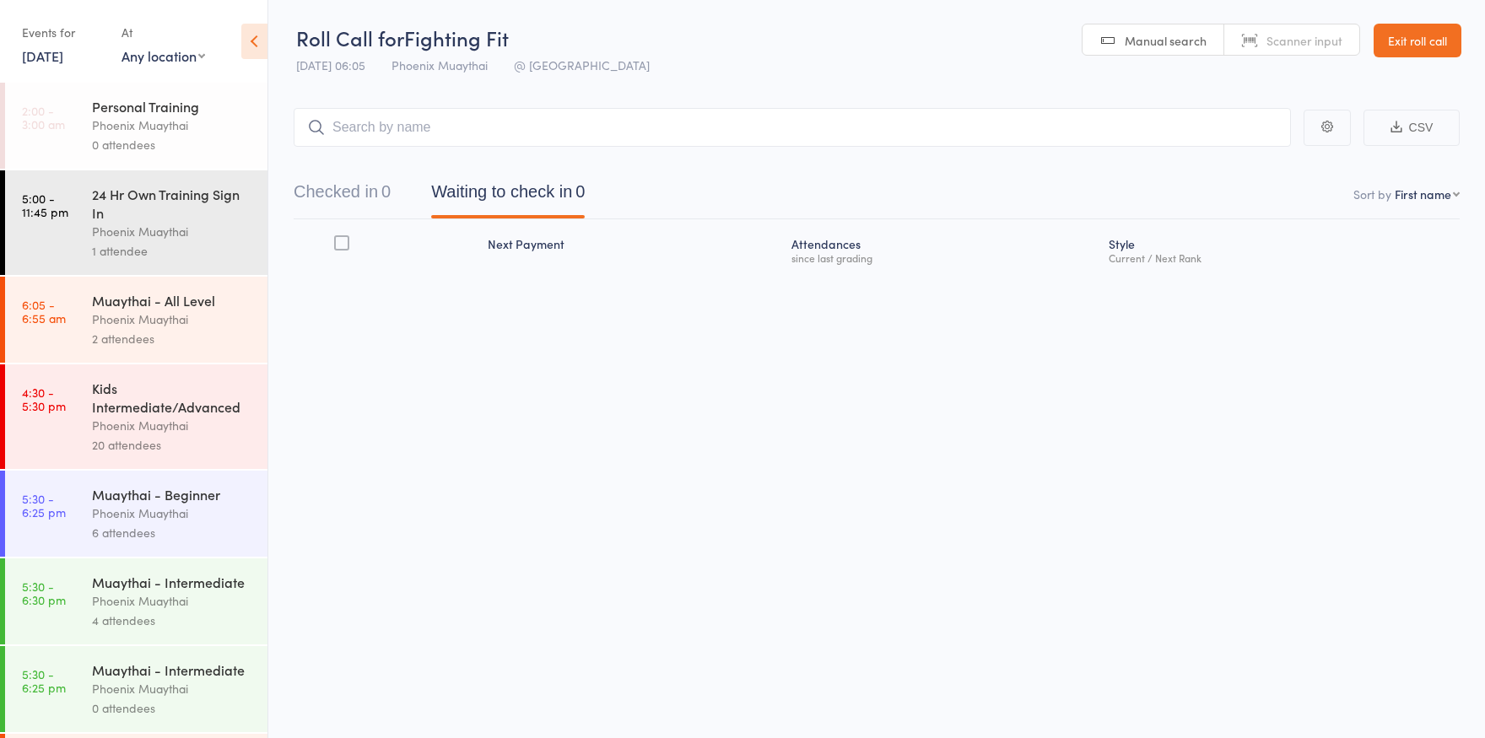
click at [107, 320] on div "Phoenix Muaythai" at bounding box center [172, 319] width 161 height 19
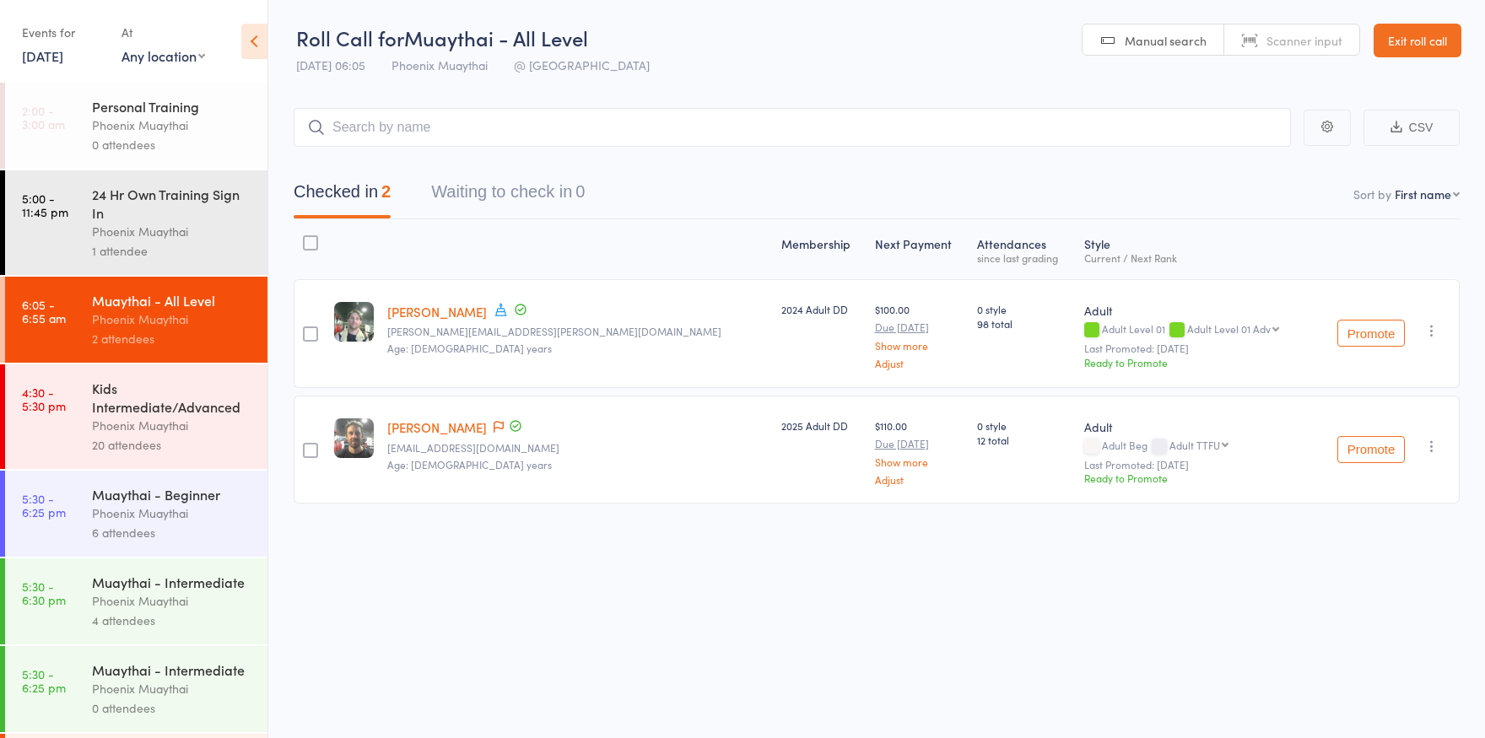
click at [113, 431] on div "Phoenix Muaythai" at bounding box center [172, 425] width 161 height 19
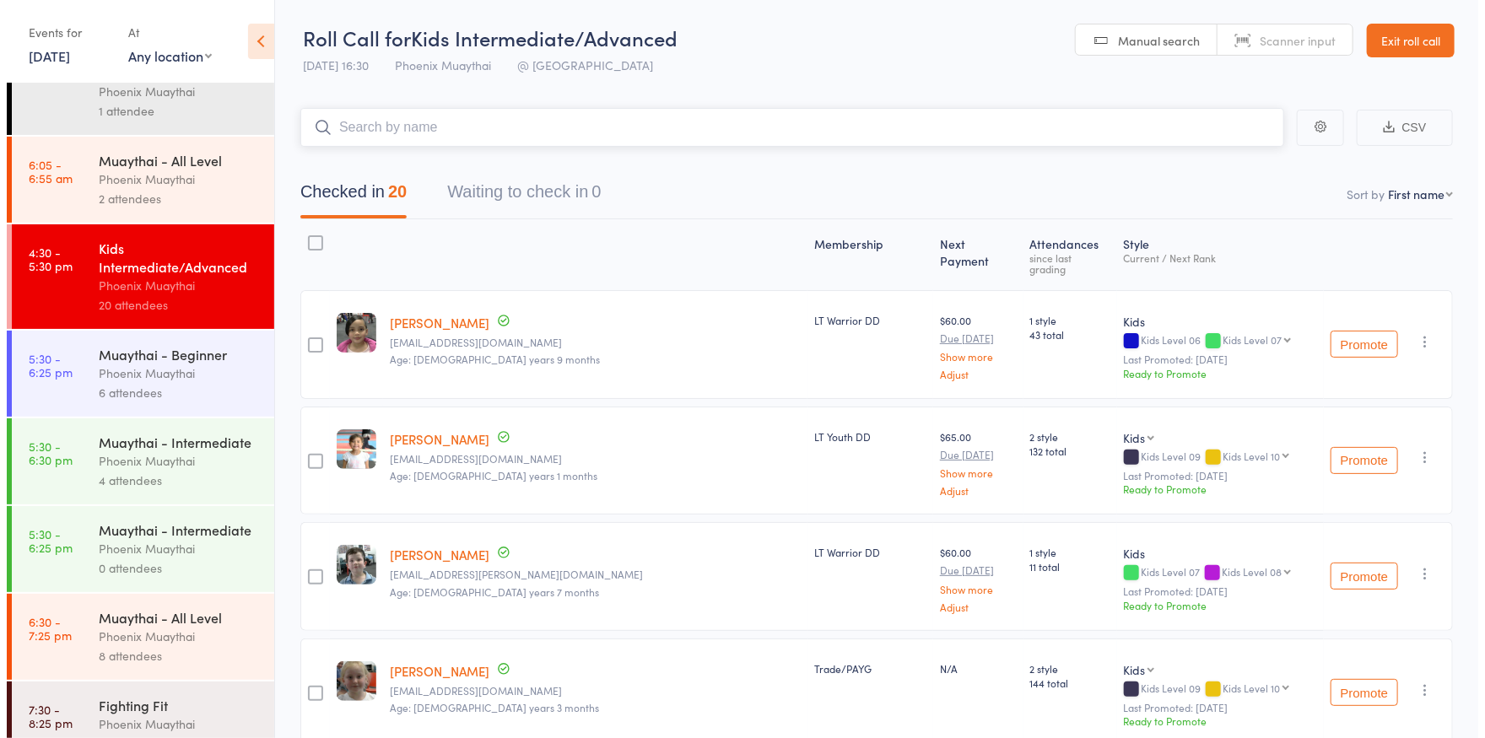
scroll to position [218, 0]
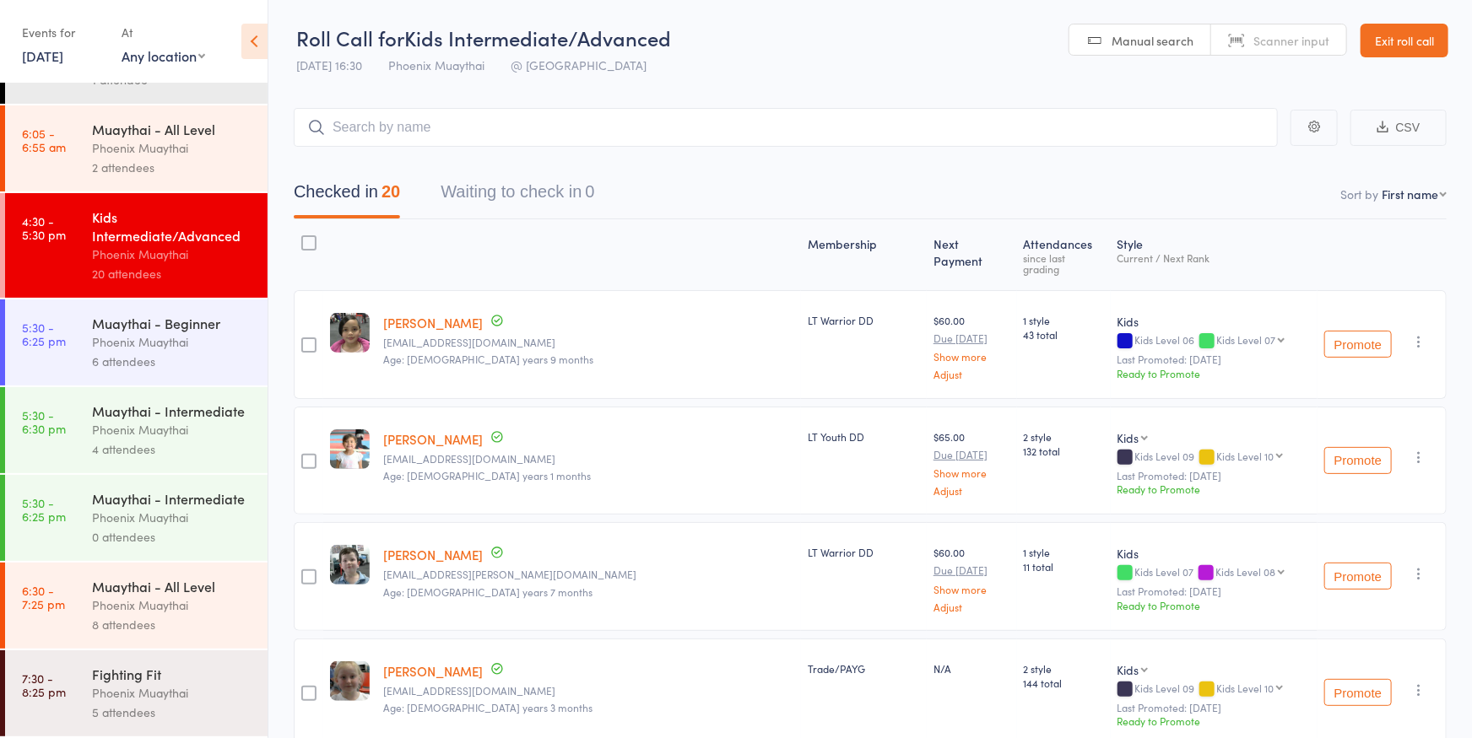
click at [130, 517] on div "Phoenix Muaythai" at bounding box center [172, 517] width 161 height 19
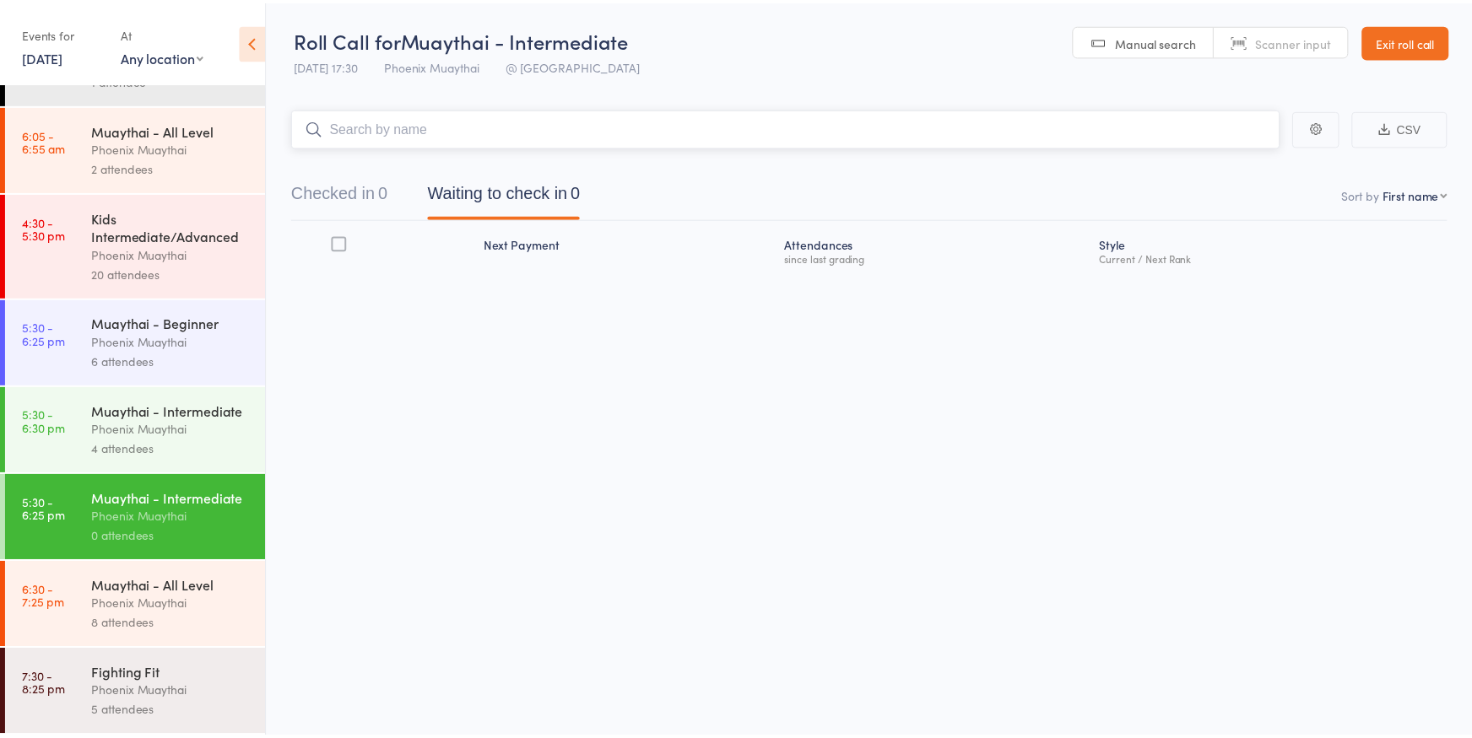
scroll to position [218, 0]
click at [148, 402] on div "Muaythai - Intermediate" at bounding box center [172, 411] width 161 height 19
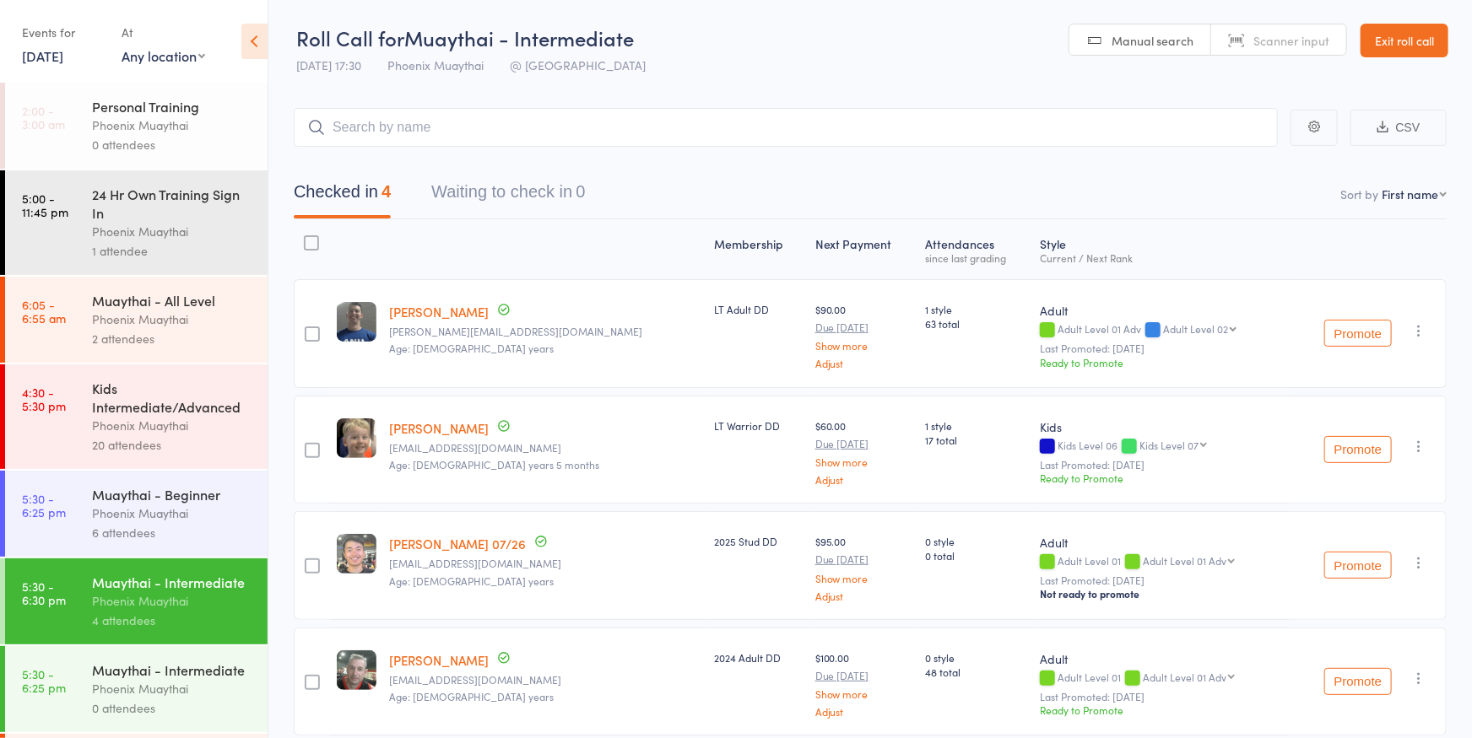
click at [63, 51] on link "13 Aug, 2025" at bounding box center [42, 55] width 41 height 19
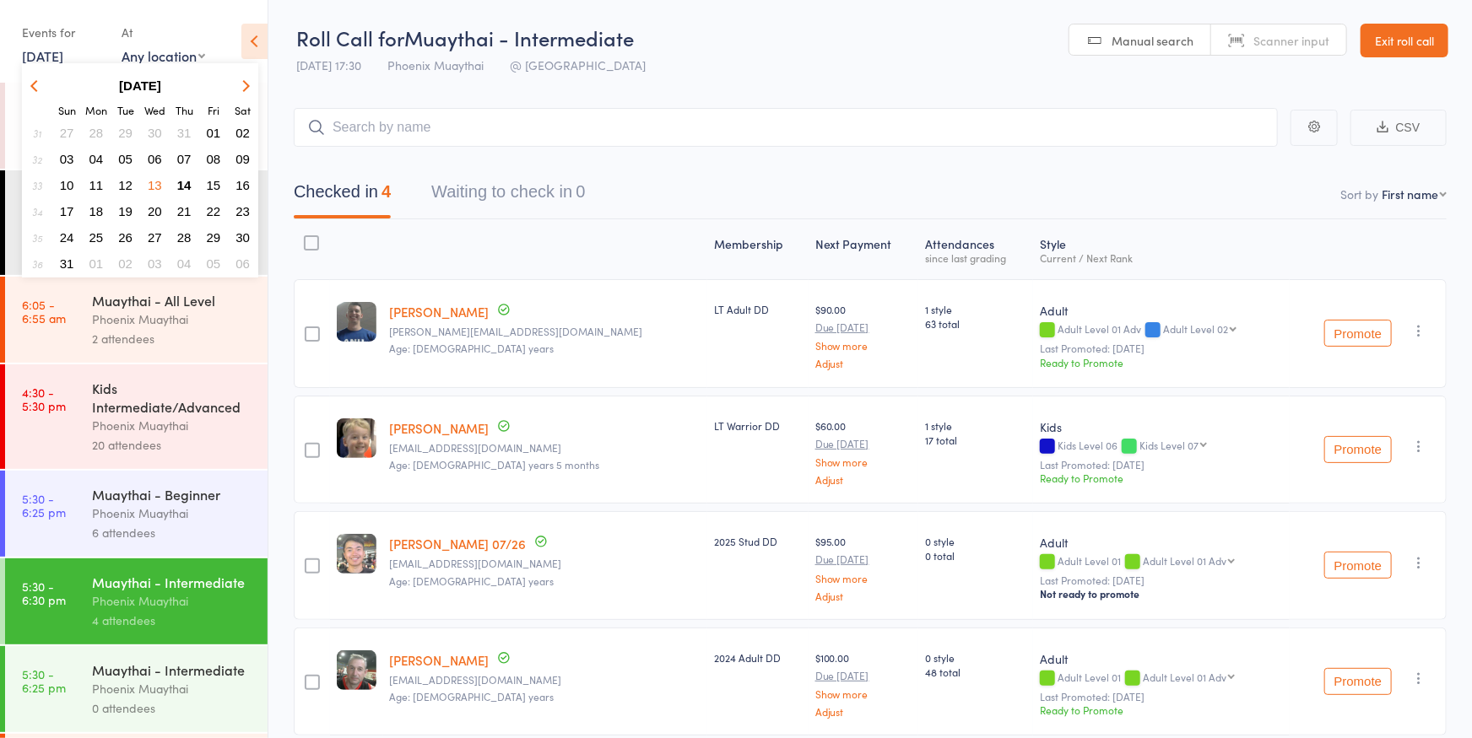
click at [183, 181] on span "14" at bounding box center [184, 185] width 14 height 14
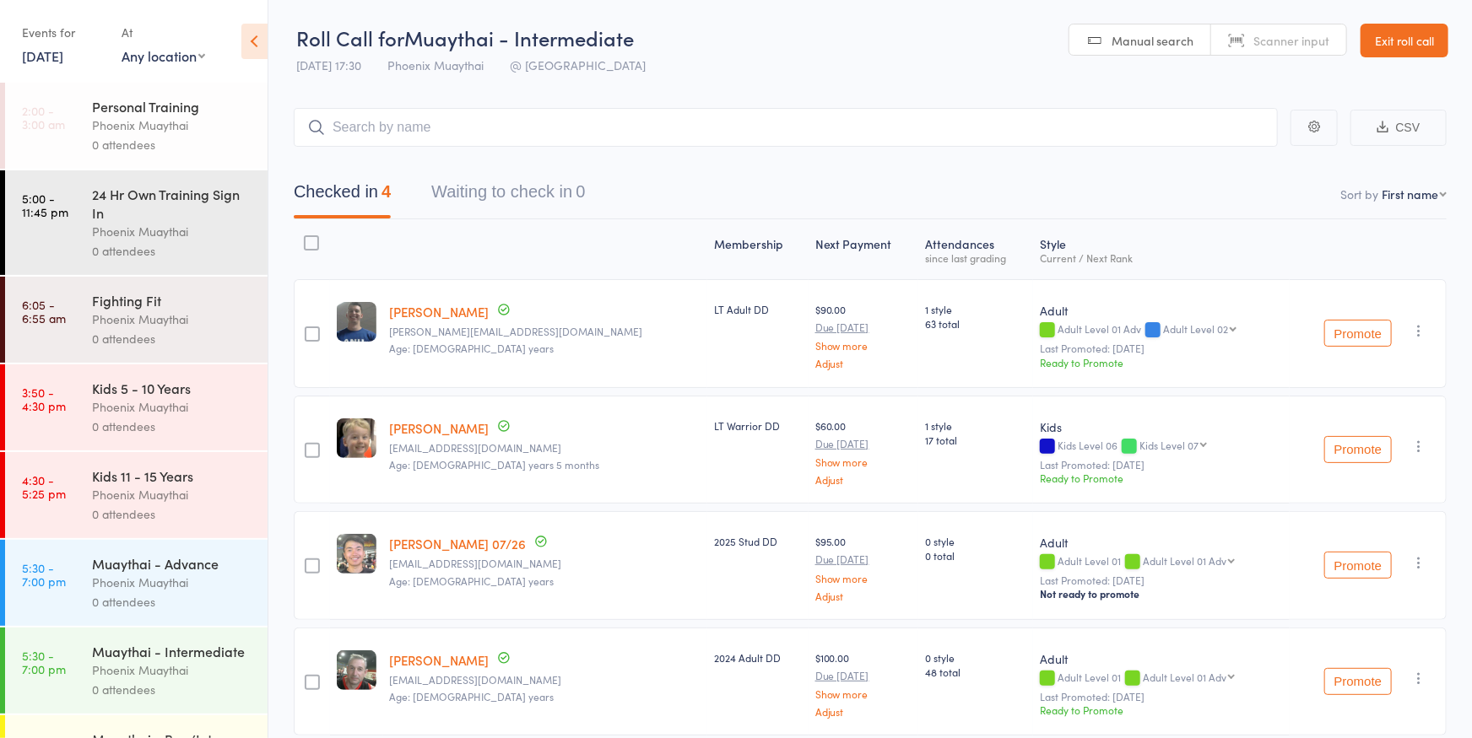
click at [135, 321] on div "Phoenix Muaythai" at bounding box center [172, 319] width 161 height 19
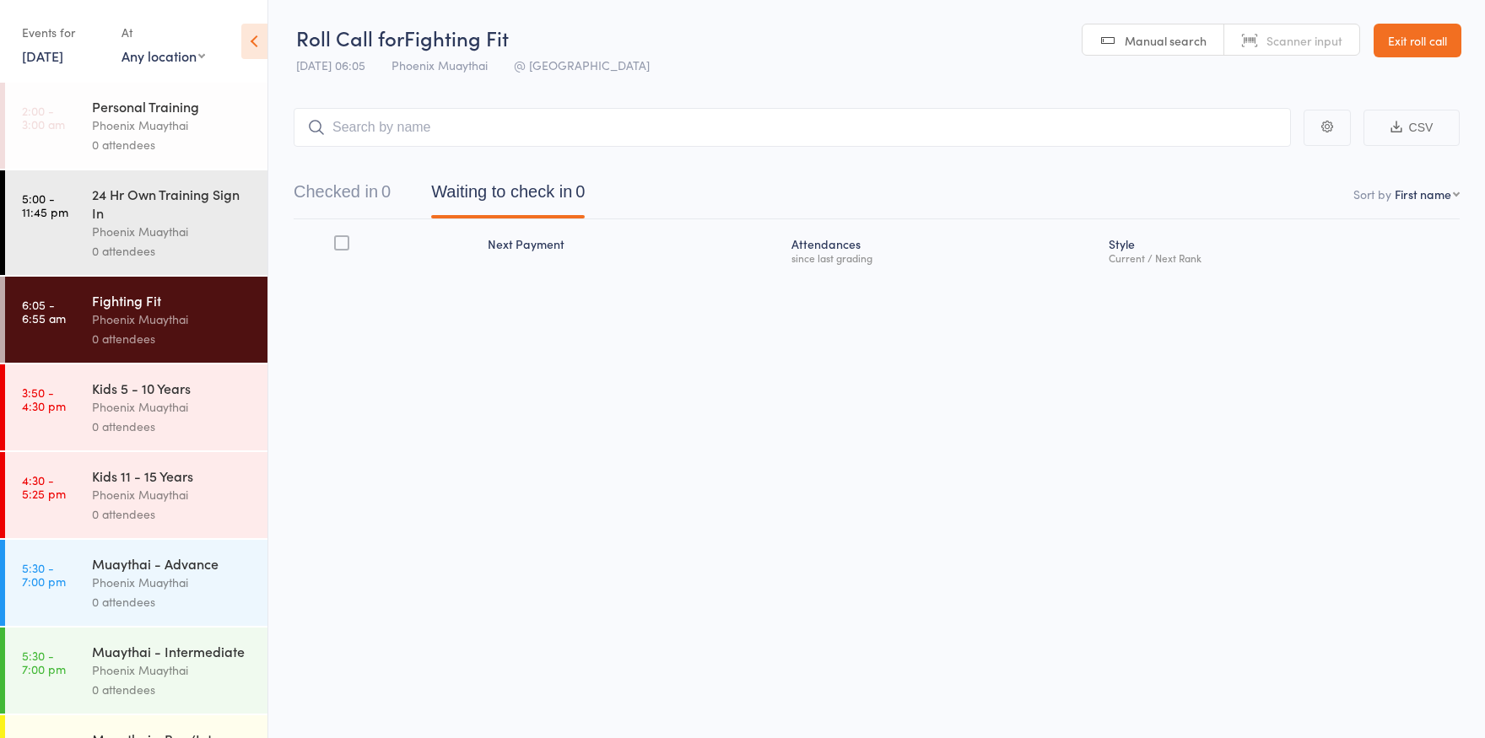
click at [174, 310] on div "Fighting Fit" at bounding box center [172, 300] width 161 height 19
click at [435, 122] on input "search" at bounding box center [792, 127] width 997 height 39
click at [371, 130] on input "search" at bounding box center [792, 127] width 997 height 39
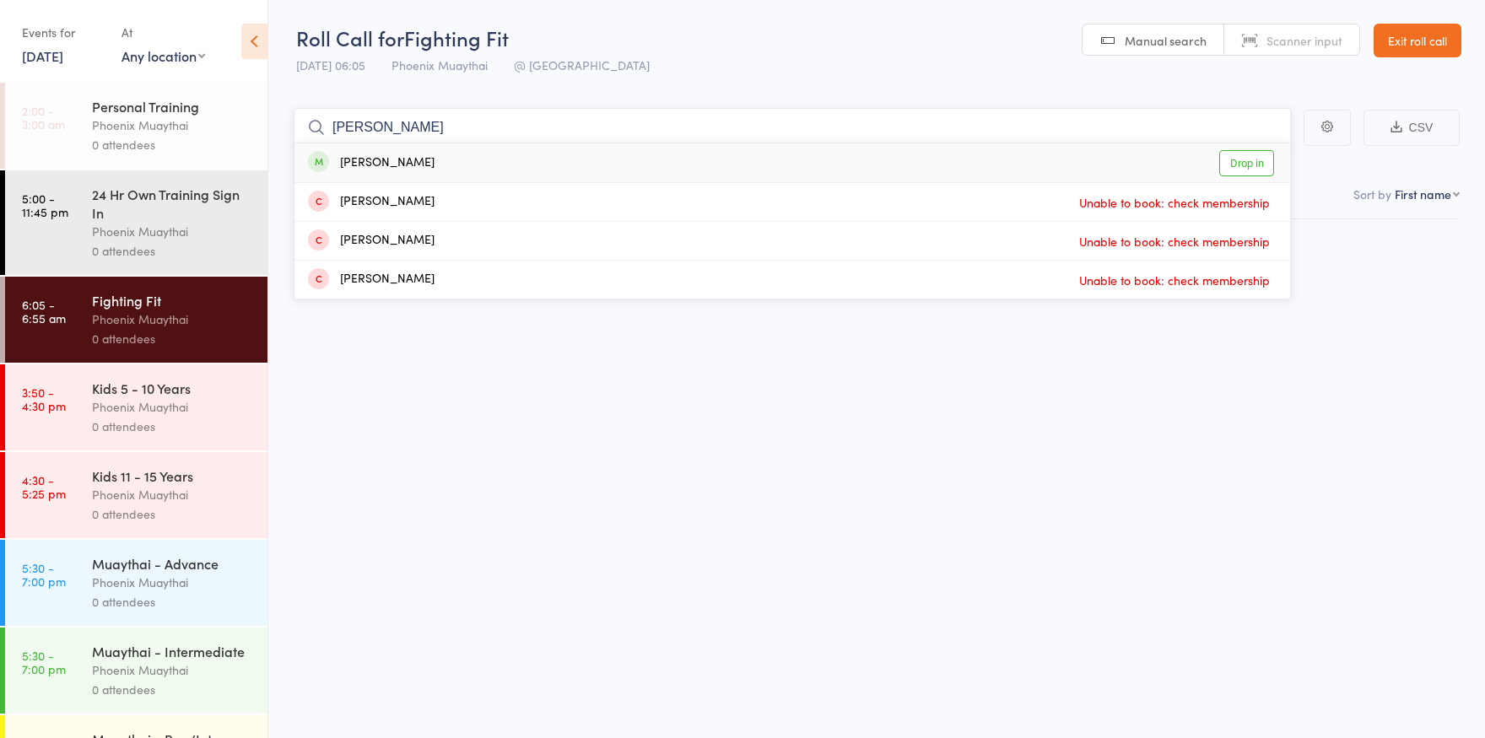
type input "nick"
click at [359, 161] on div "[PERSON_NAME]" at bounding box center [371, 163] width 127 height 19
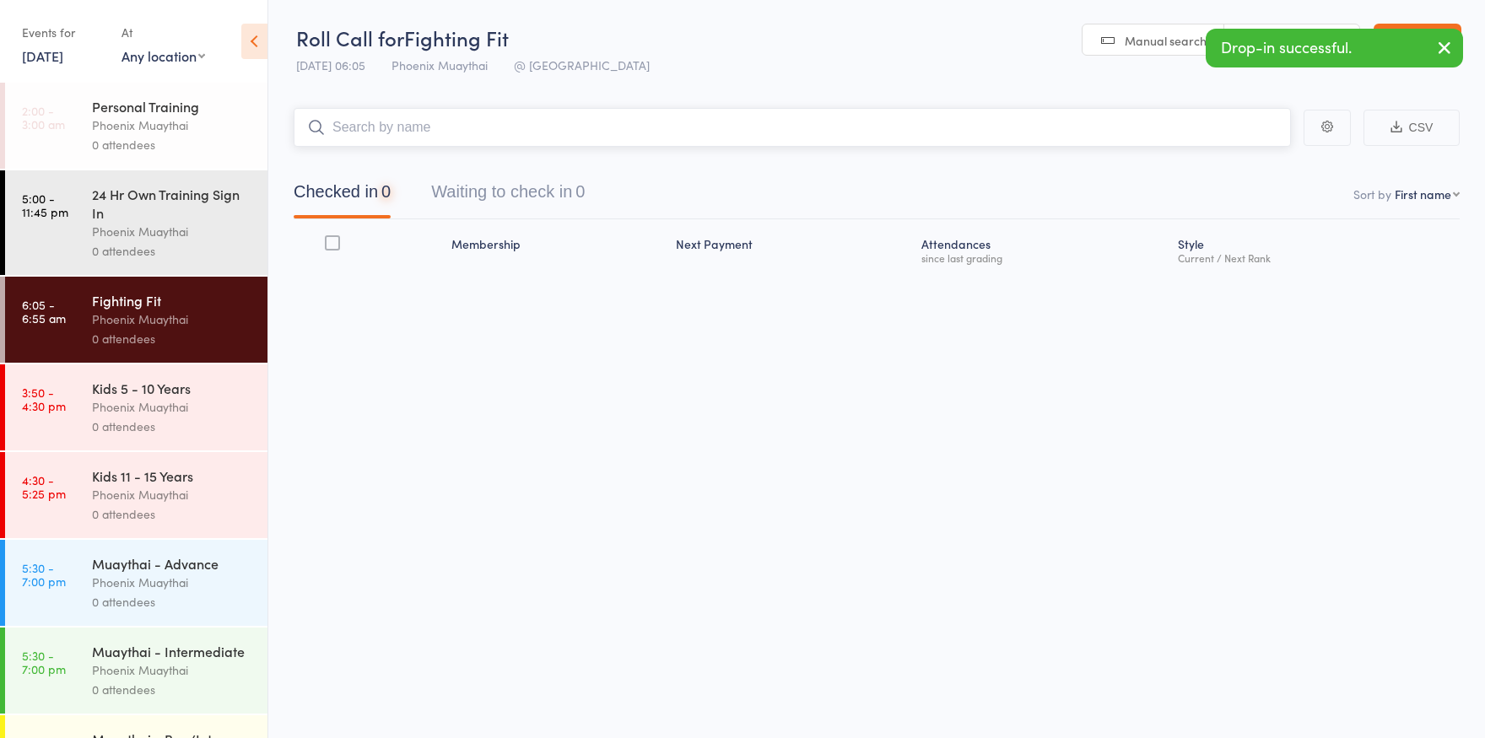
click at [371, 131] on input "search" at bounding box center [792, 127] width 997 height 39
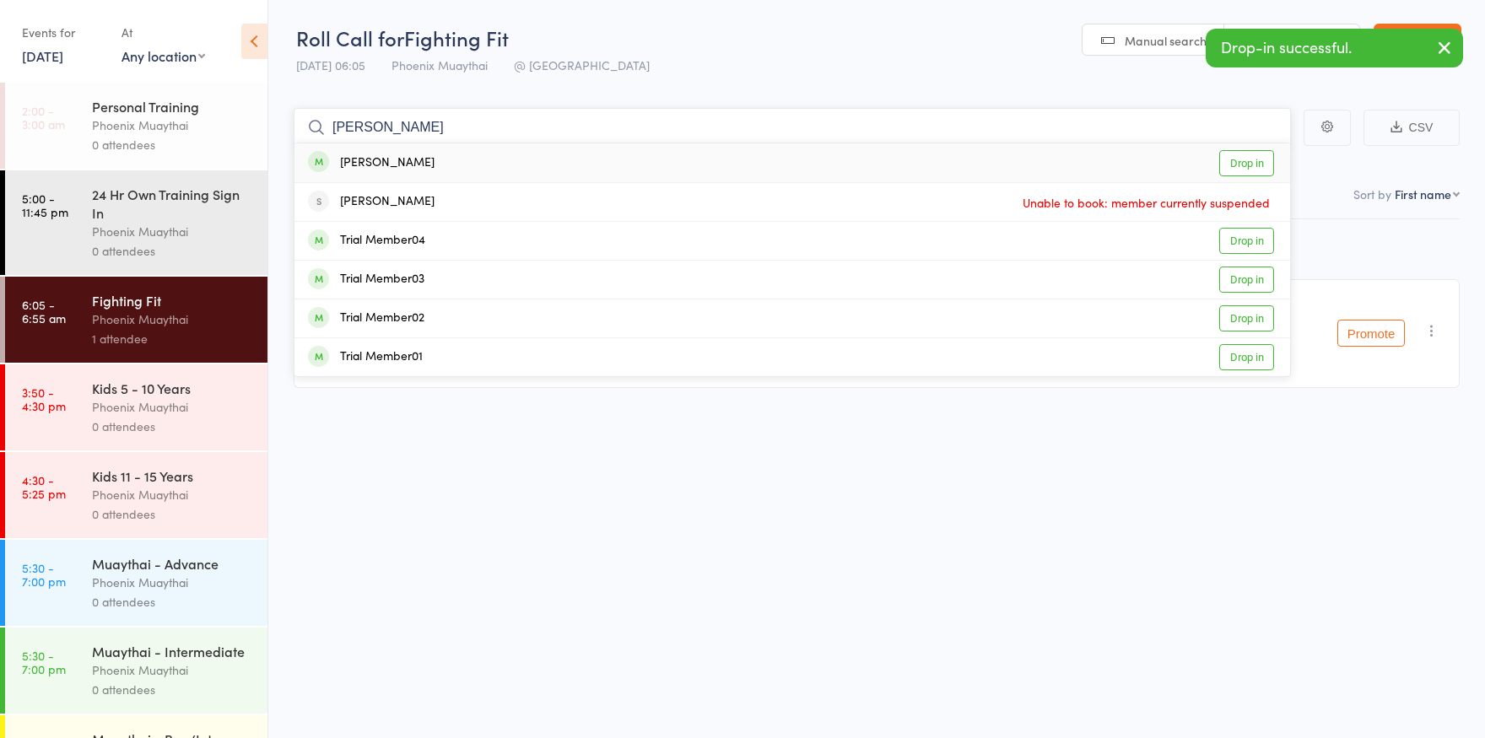
type input "trish"
click at [379, 166] on div "[PERSON_NAME]" at bounding box center [371, 163] width 127 height 19
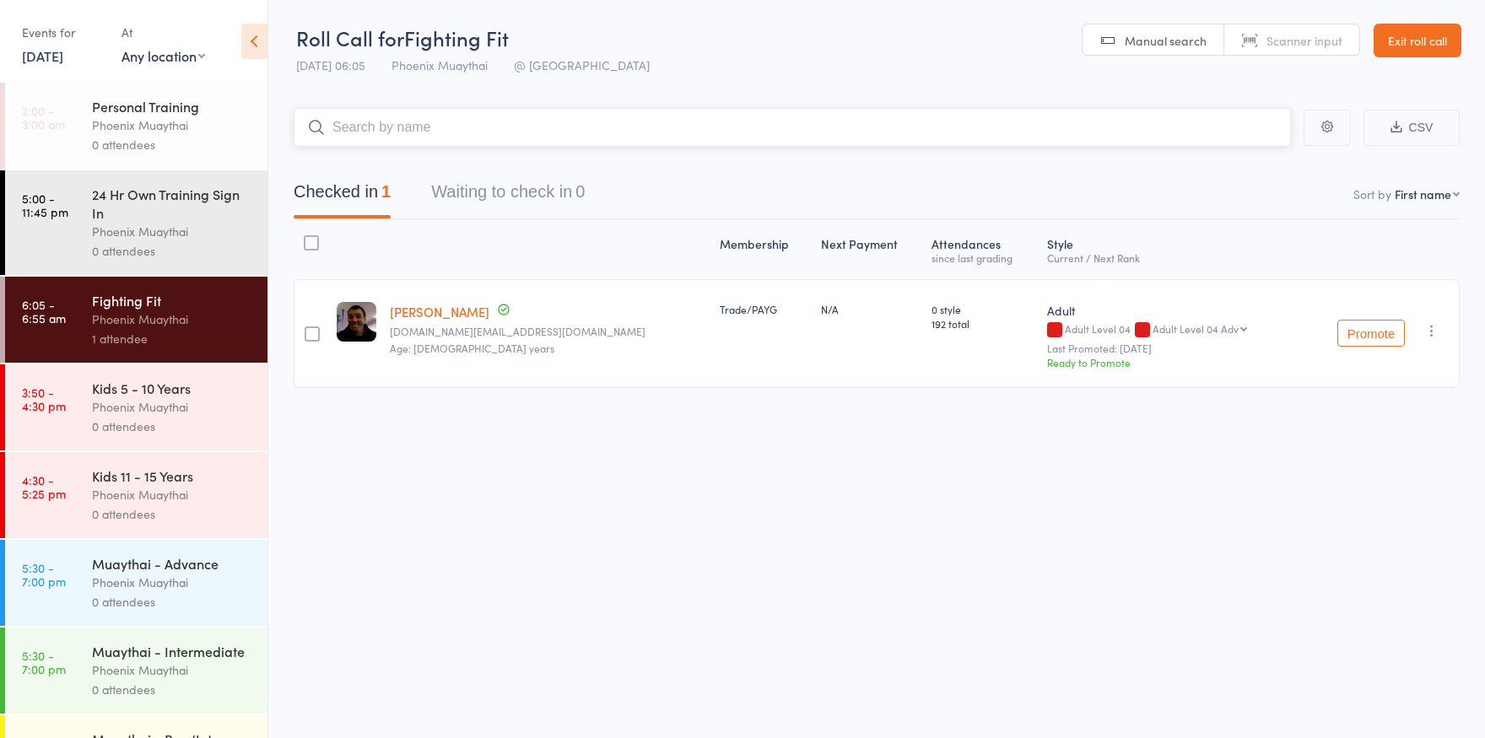
click at [382, 130] on input "search" at bounding box center [792, 127] width 997 height 39
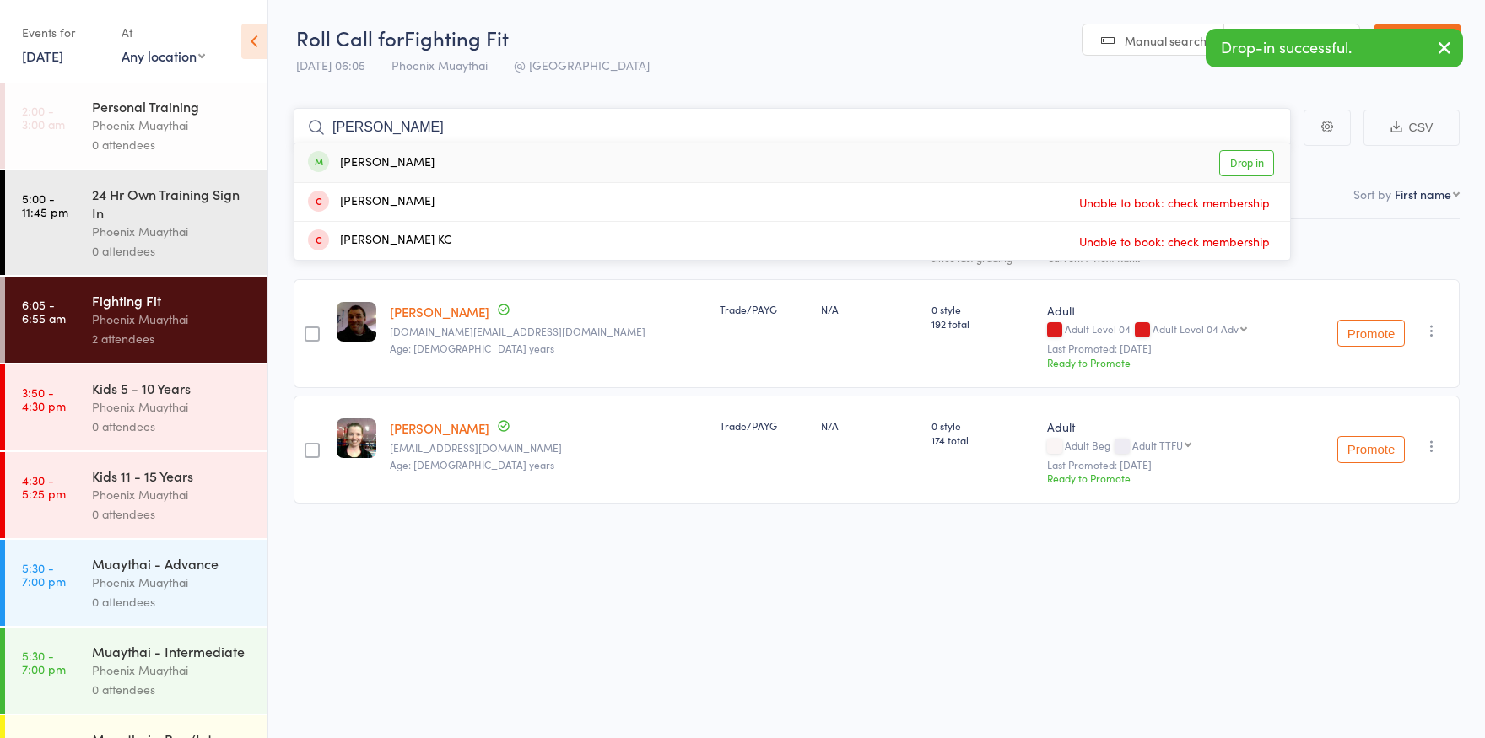
type input "rau"
click at [386, 163] on div "[PERSON_NAME]" at bounding box center [371, 163] width 127 height 19
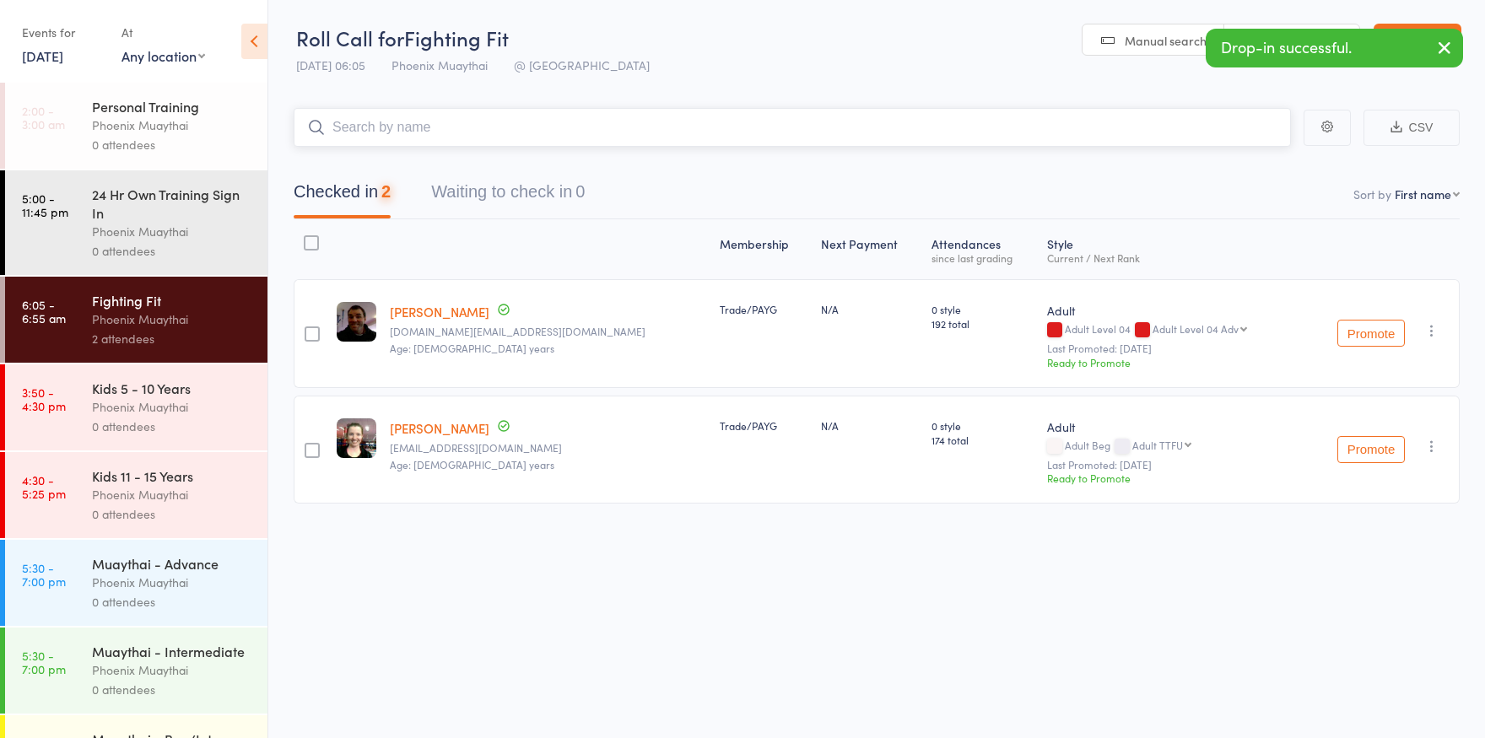
click at [385, 135] on input "search" at bounding box center [792, 127] width 997 height 39
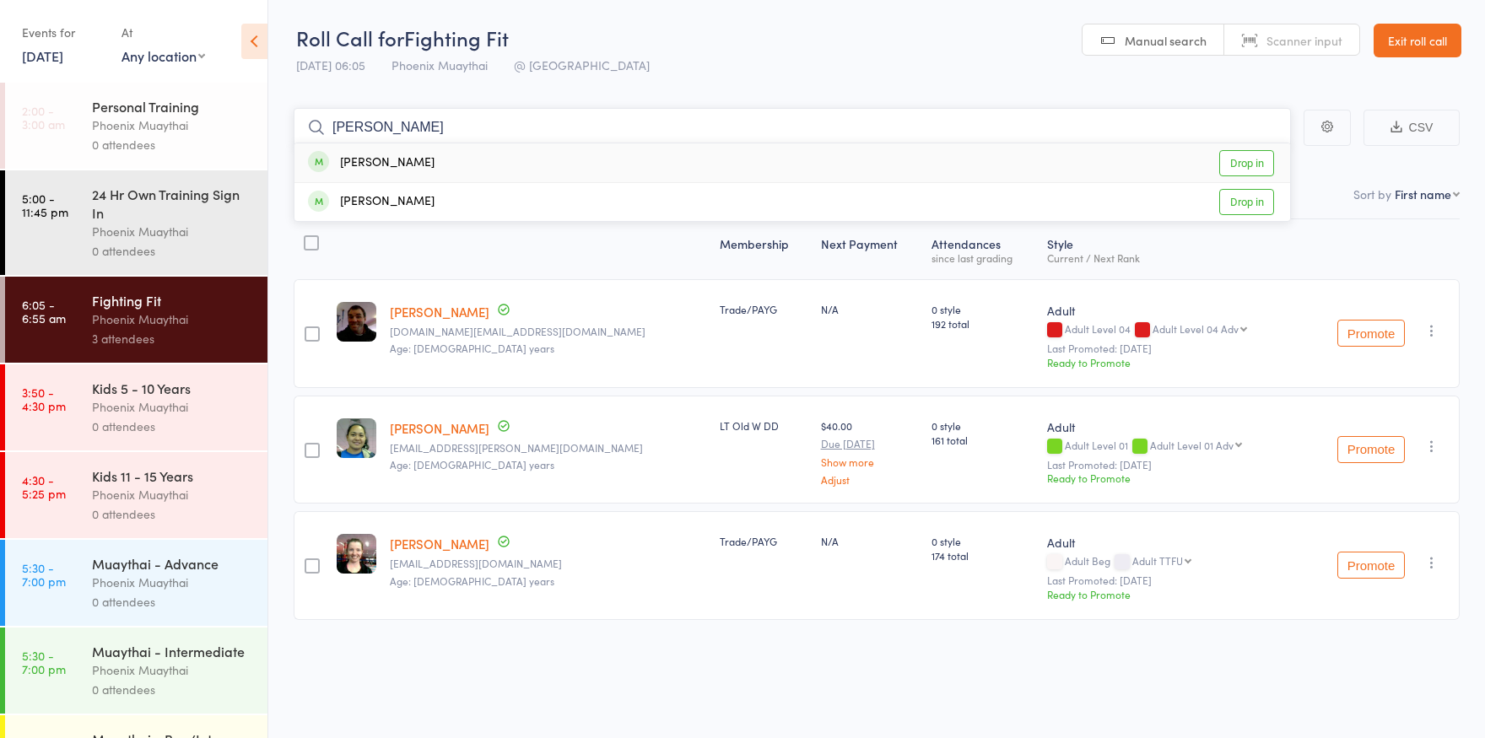
type input "ivo"
click at [386, 165] on div "[PERSON_NAME]" at bounding box center [371, 163] width 127 height 19
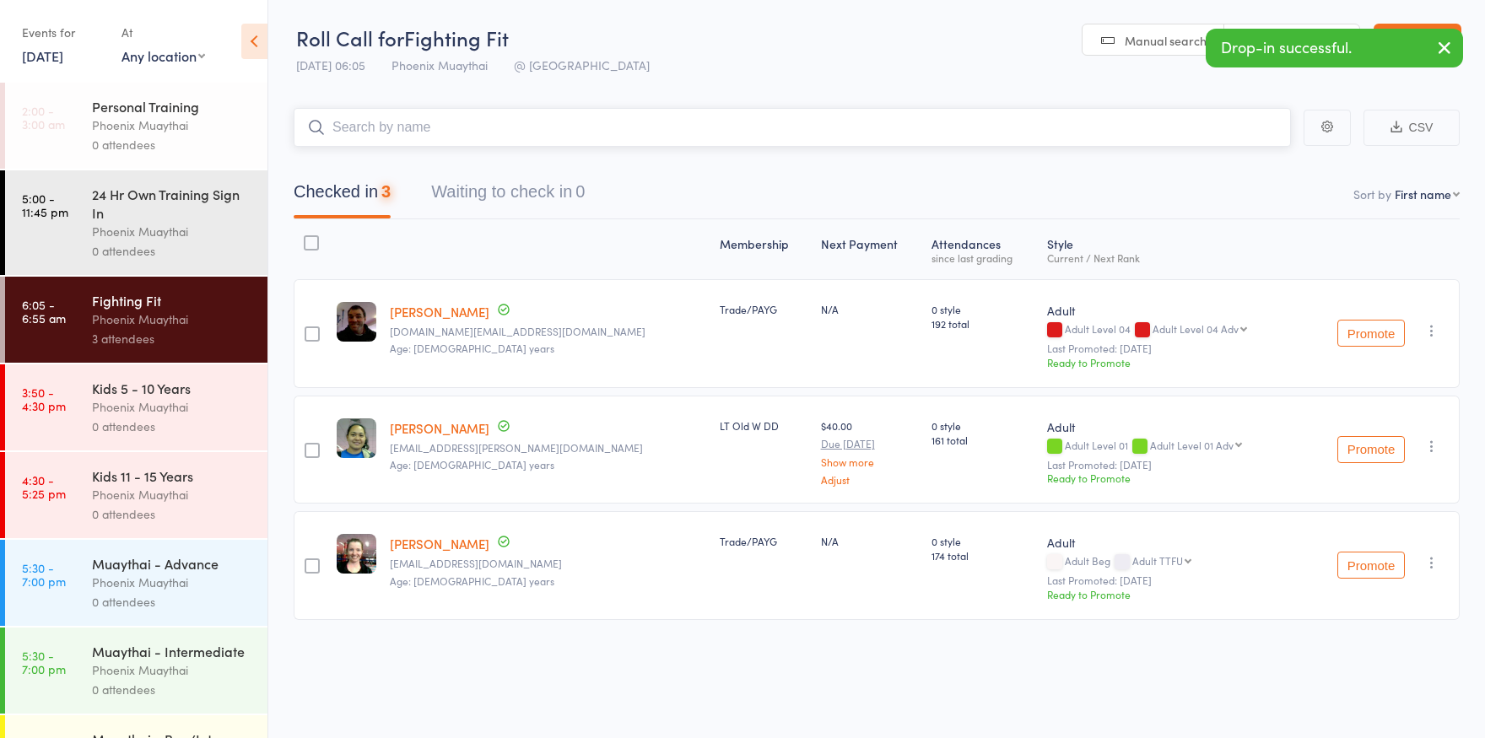
click at [385, 126] on input "search" at bounding box center [792, 127] width 997 height 39
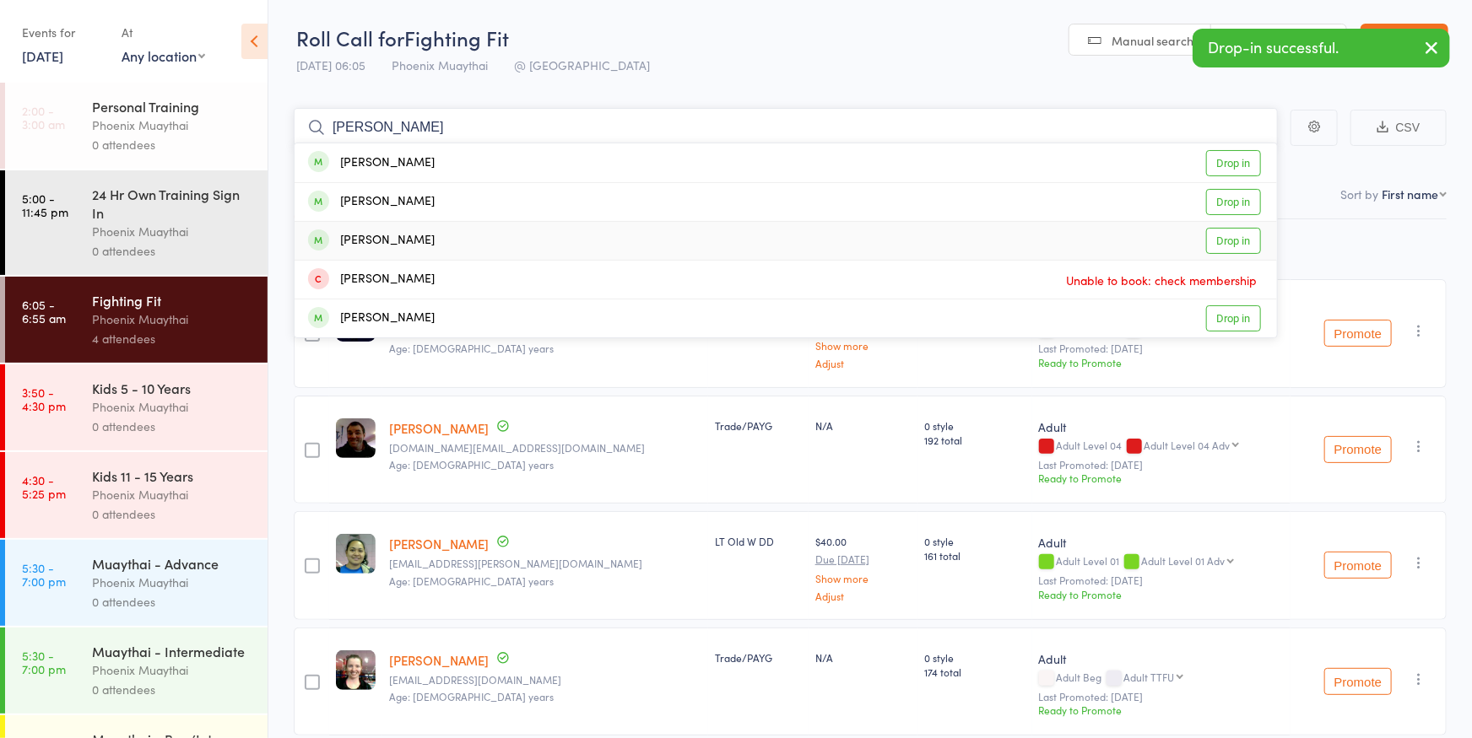
type input "aaron"
click at [372, 234] on div "[PERSON_NAME]" at bounding box center [371, 240] width 127 height 19
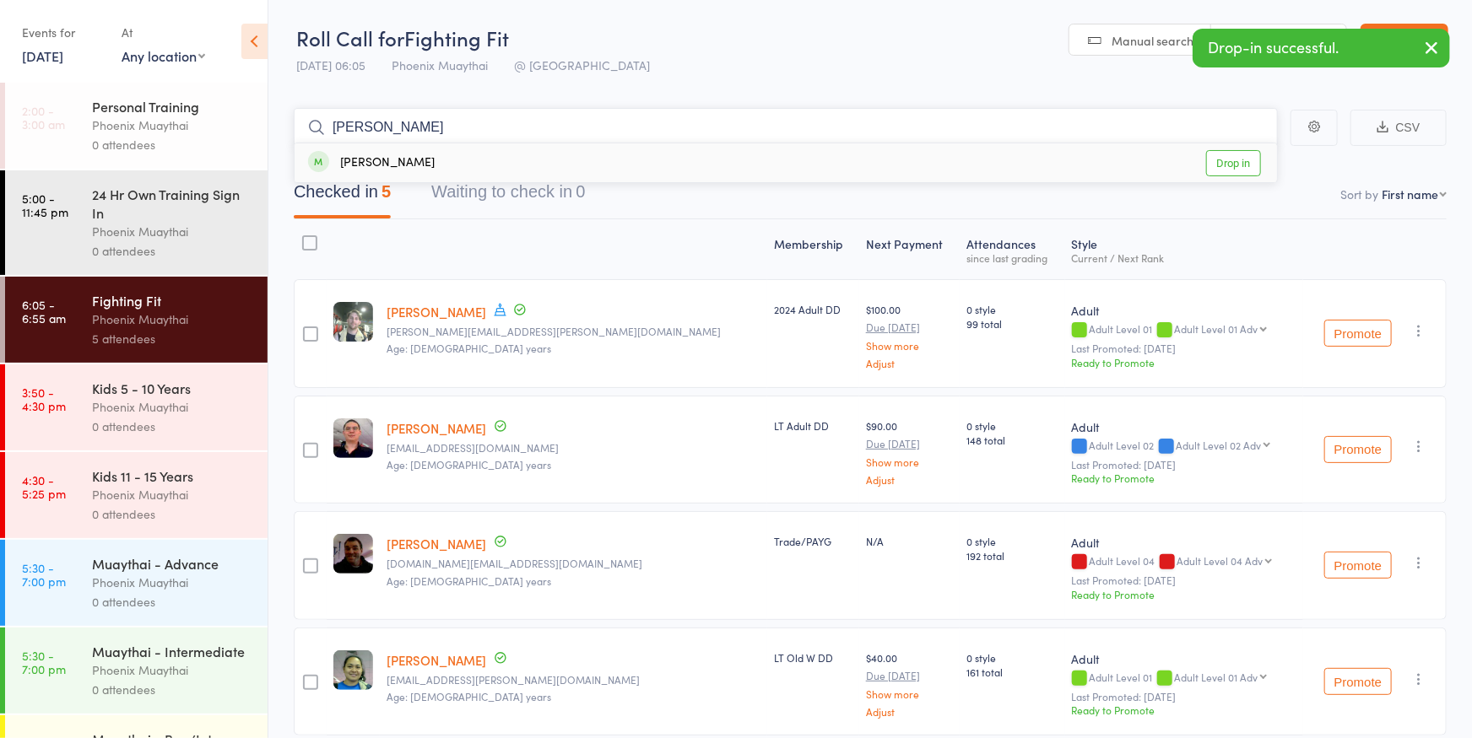
type input "felix"
click at [386, 157] on div "[PERSON_NAME]" at bounding box center [371, 163] width 127 height 19
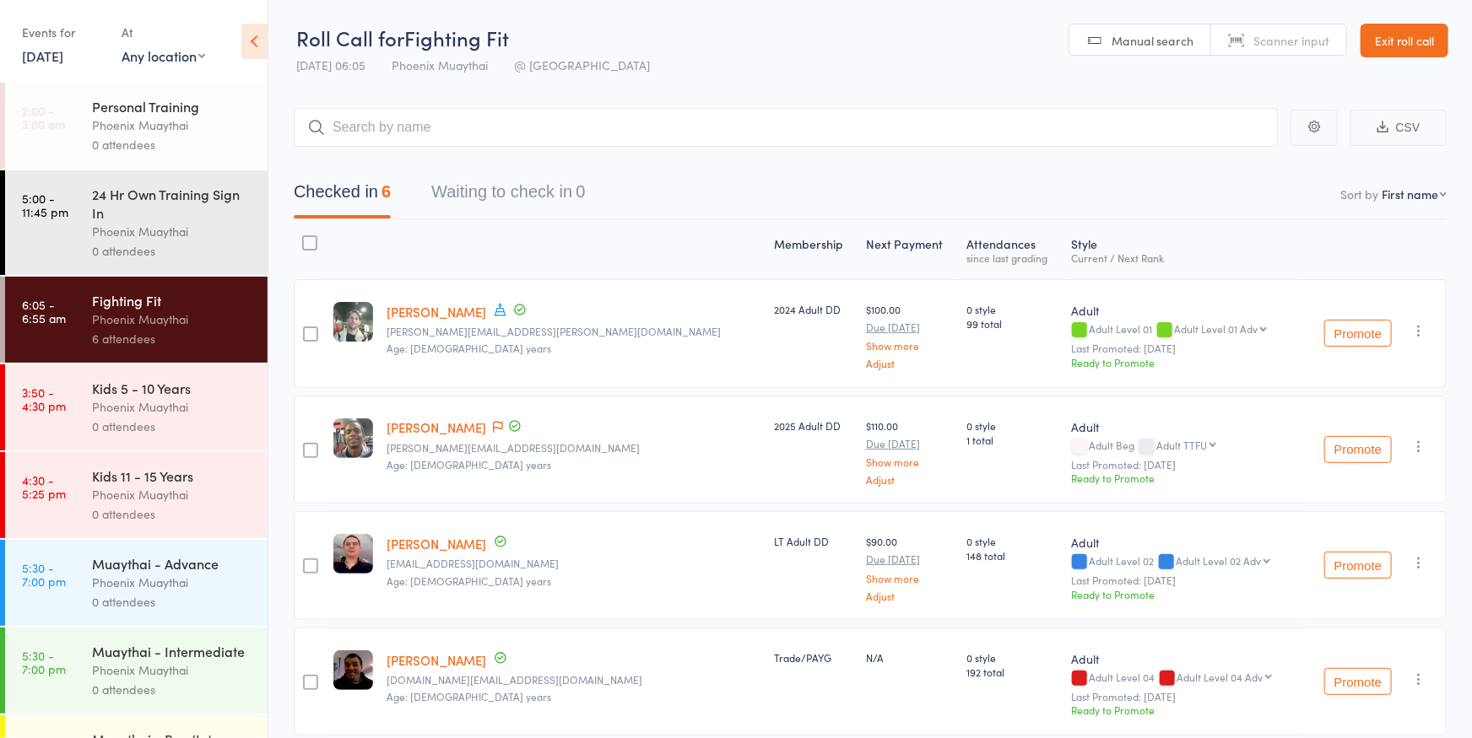
click at [1385, 36] on link "Exit roll call" at bounding box center [1404, 41] width 88 height 34
